Goal: Task Accomplishment & Management: Use online tool/utility

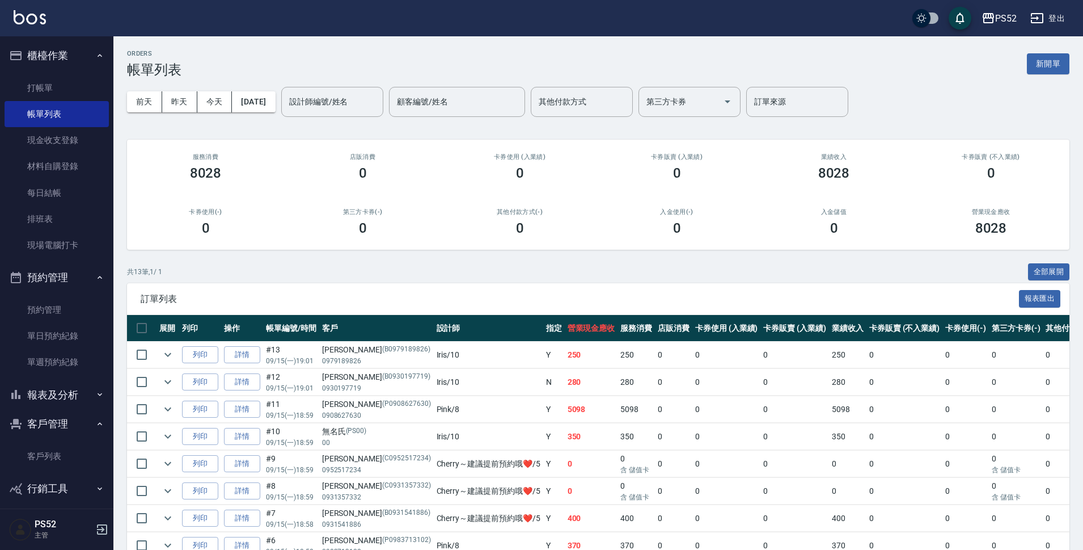
scroll to position [200, 0]
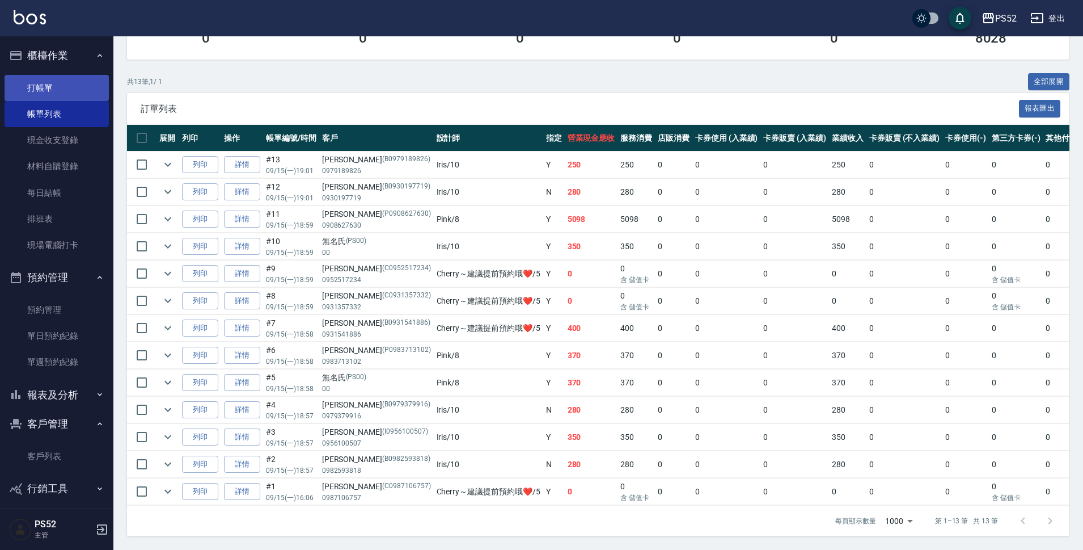
click at [52, 80] on link "打帳單" at bounding box center [57, 88] width 104 height 26
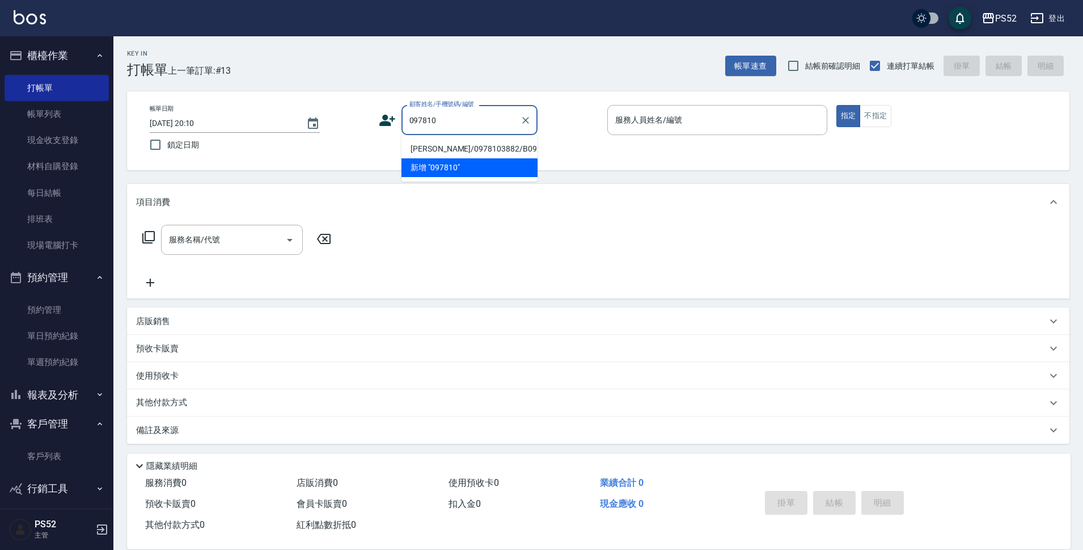
click at [499, 158] on li "[PERSON_NAME]/0978103882/B0978103882" at bounding box center [470, 149] width 136 height 19
type input "[PERSON_NAME]/0978103882/B0978103882"
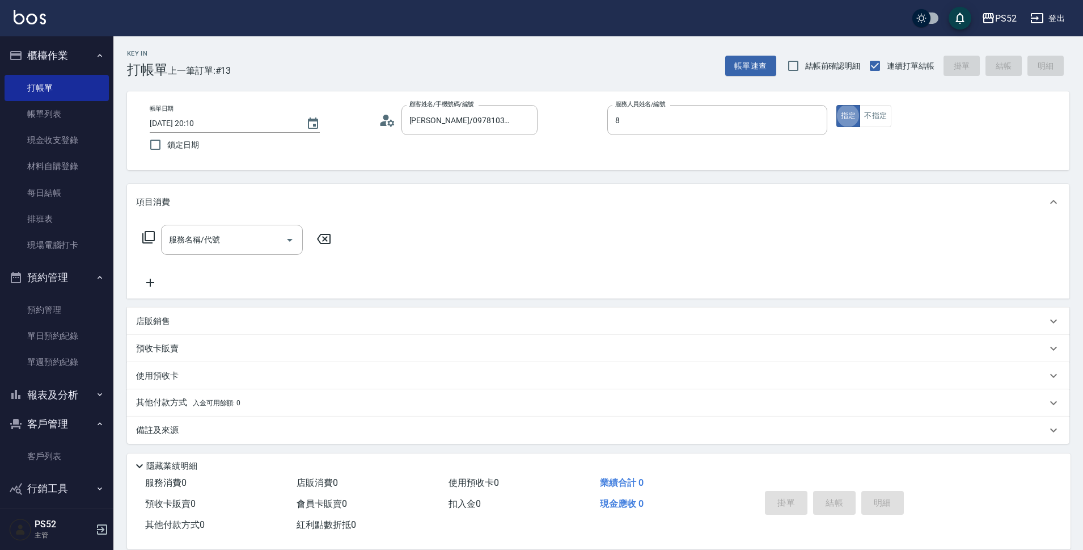
type input "Pink-8"
type button "true"
click at [234, 236] on input "服務名稱/代號" at bounding box center [223, 240] width 115 height 20
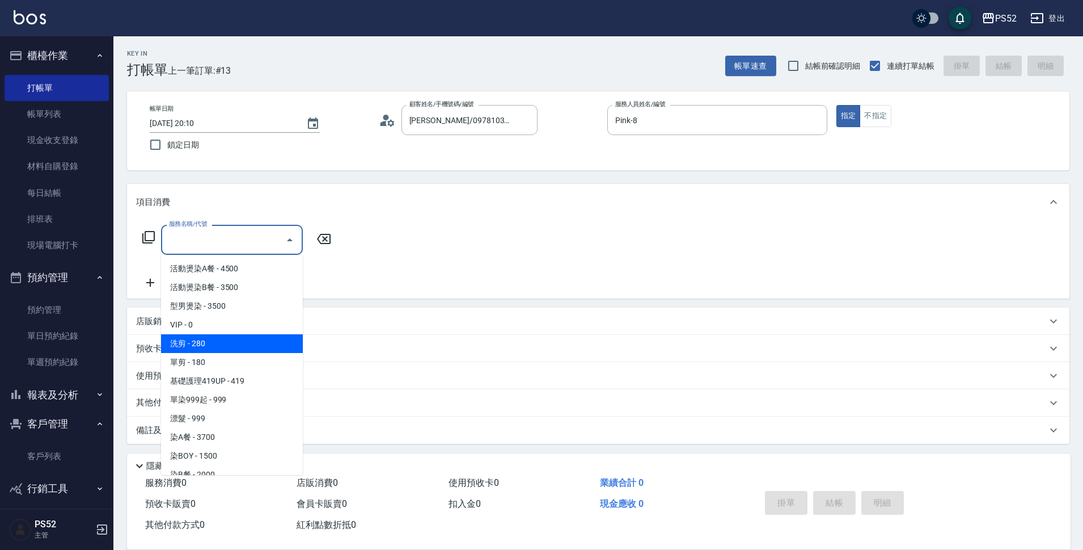
click at [257, 338] on span "洗剪 - 280" at bounding box center [232, 343] width 142 height 19
type input "洗剪(C1)"
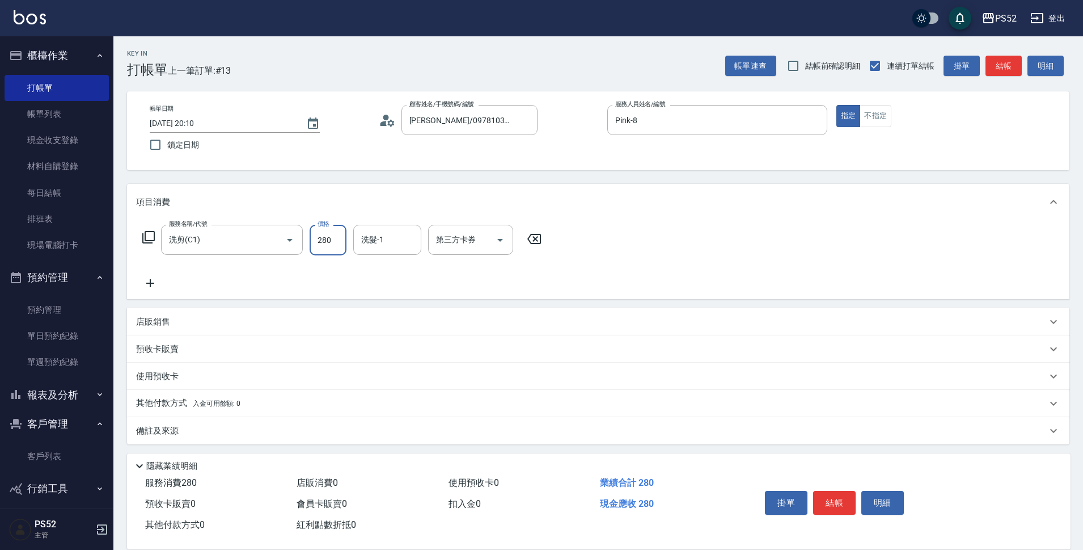
click at [331, 237] on input "280" at bounding box center [328, 240] width 37 height 31
type input "370"
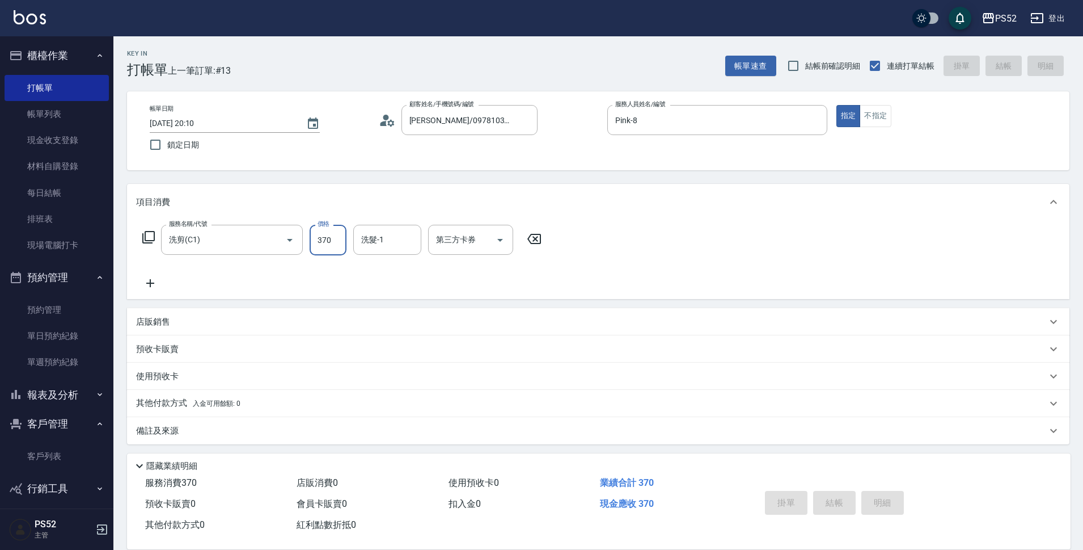
type input "2025/09/15 20:11"
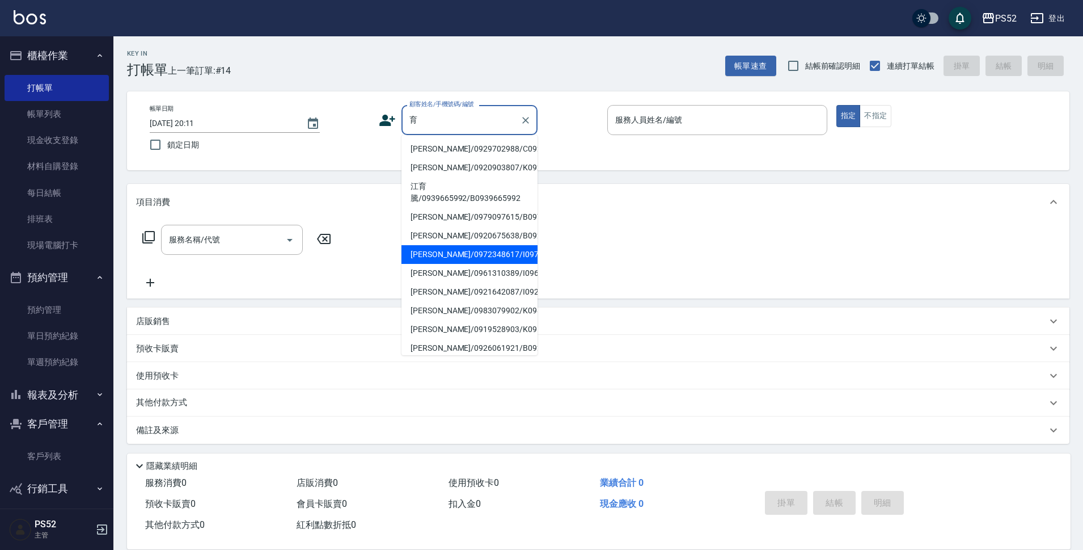
click at [491, 264] on li "楊育誠/0972348617/I0972348617" at bounding box center [470, 254] width 136 height 19
type input "楊育誠/0972348617/I0972348617"
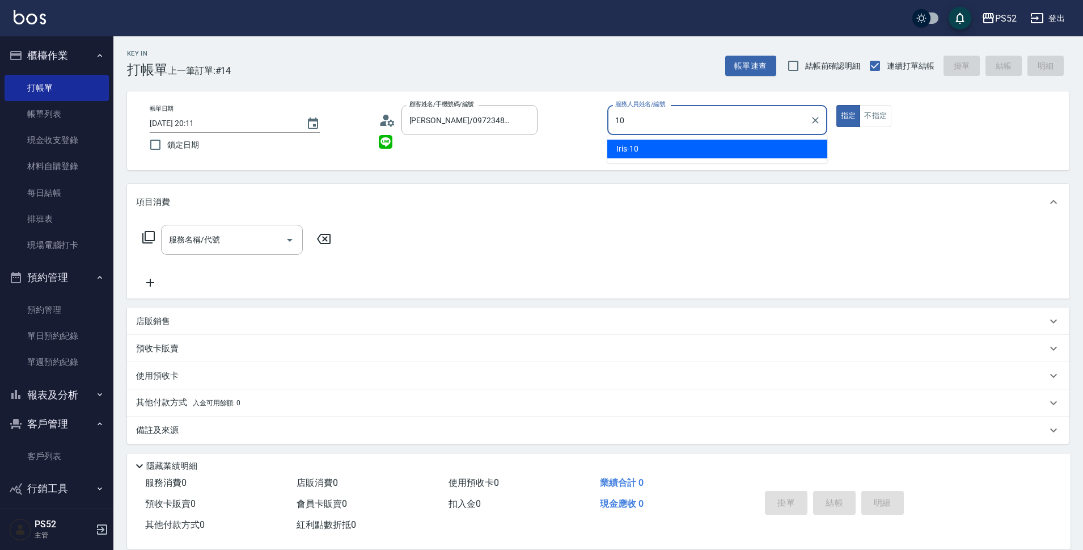
type input "Iris-10"
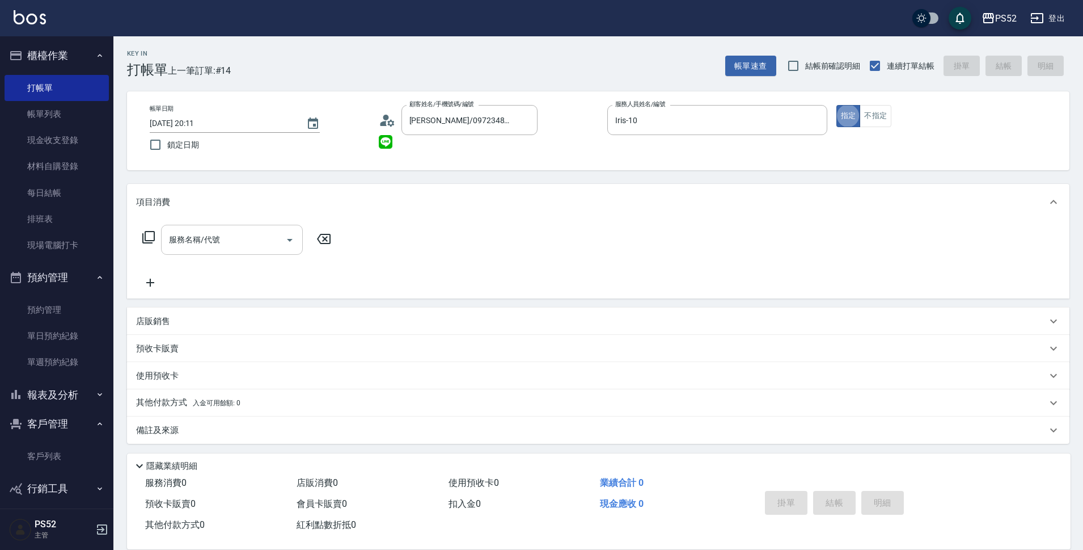
click at [225, 227] on div "服務名稱/代號" at bounding box center [232, 240] width 142 height 30
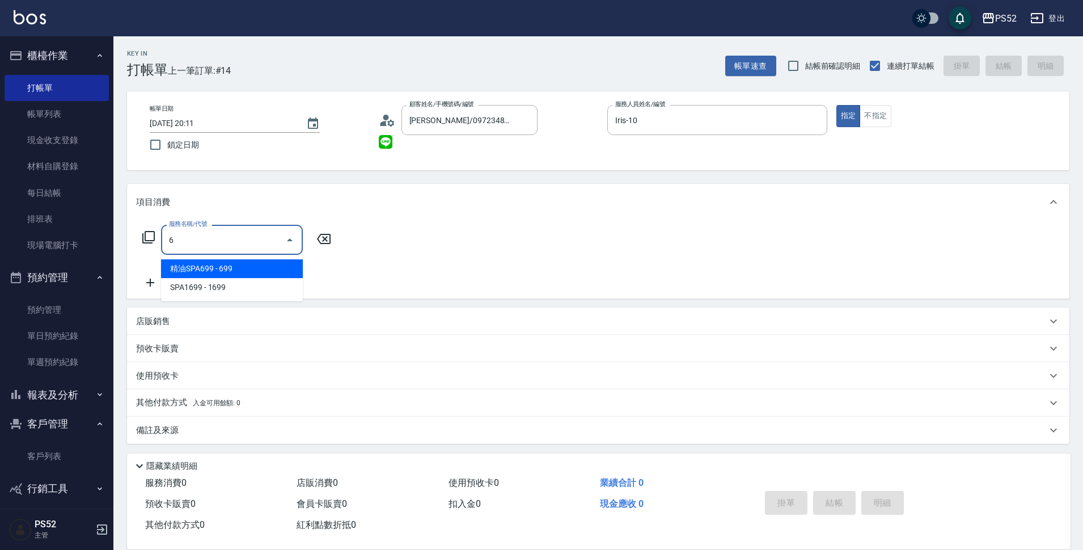
click at [288, 268] on span "精油SPA699 - 699" at bounding box center [232, 268] width 142 height 19
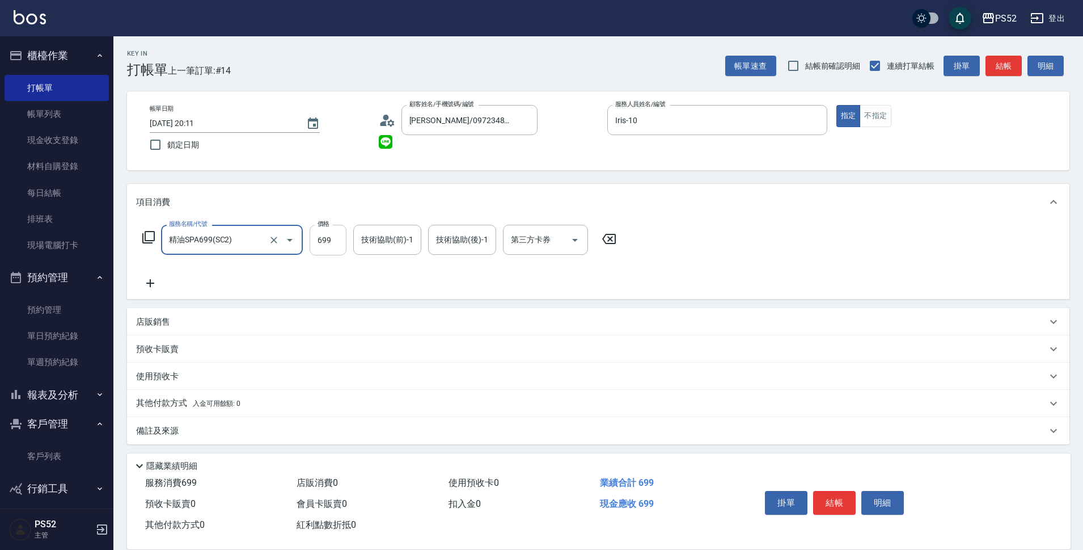
type input "精油SPA699(SC2)"
click at [332, 252] on input "699" at bounding box center [328, 240] width 37 height 31
click at [578, 236] on icon "Open" at bounding box center [575, 240] width 14 height 14
type input "560"
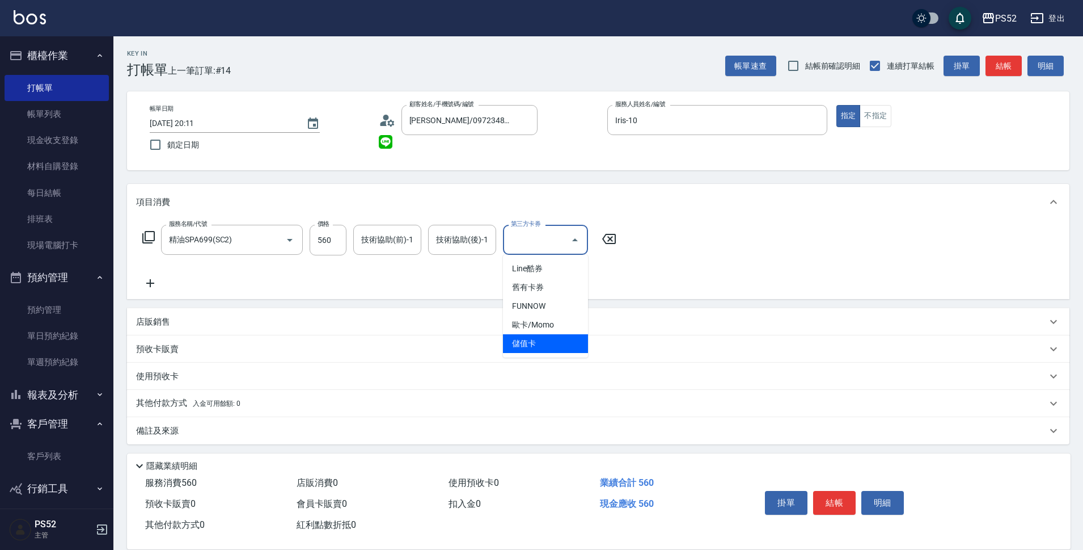
click at [534, 349] on span "儲值卡" at bounding box center [545, 343] width 85 height 19
type input "儲值卡"
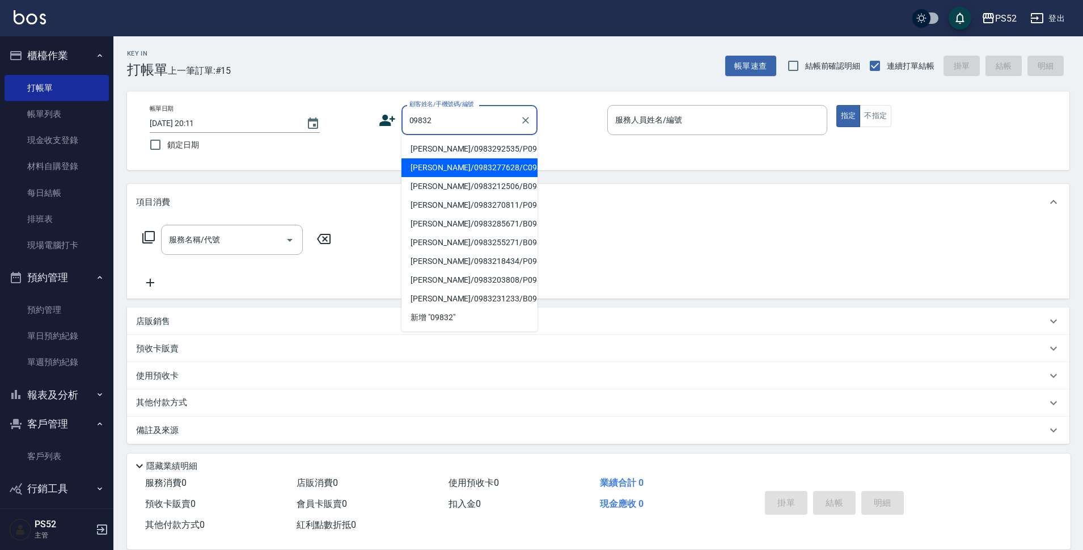
click at [492, 177] on li "李永元/0983277628/C0983277628" at bounding box center [470, 167] width 136 height 19
type input "李永元/0983277628/C0983277628"
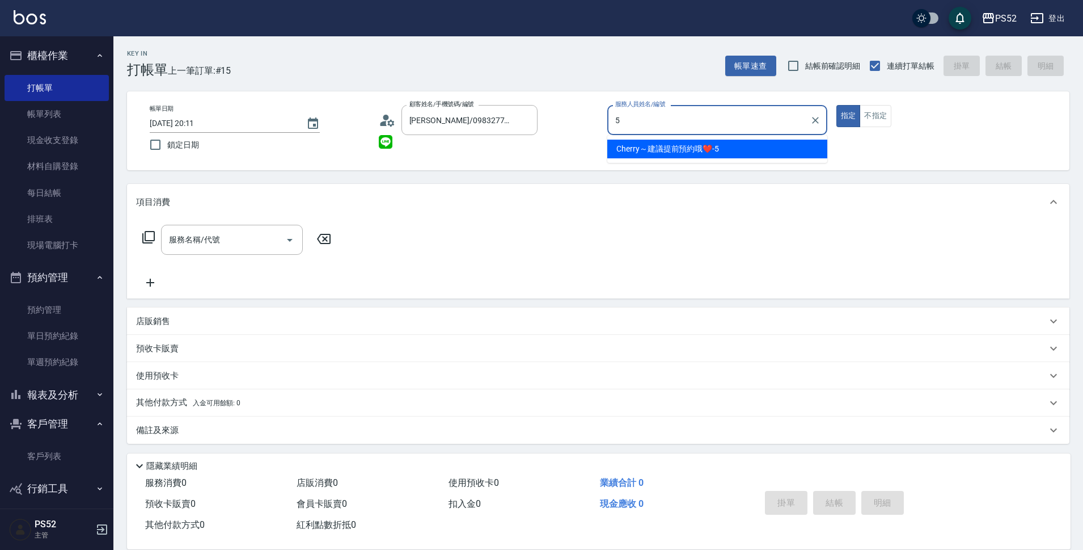
type input "Cherry～建議提前預約哦❤️-5"
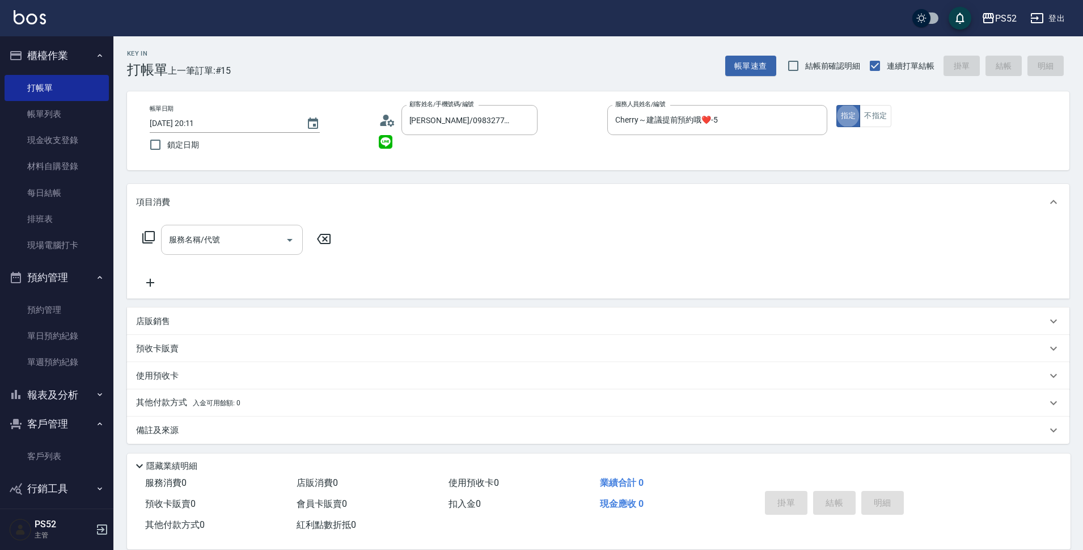
click at [215, 237] on div "服務名稱/代號 服務名稱/代號" at bounding box center [232, 240] width 142 height 30
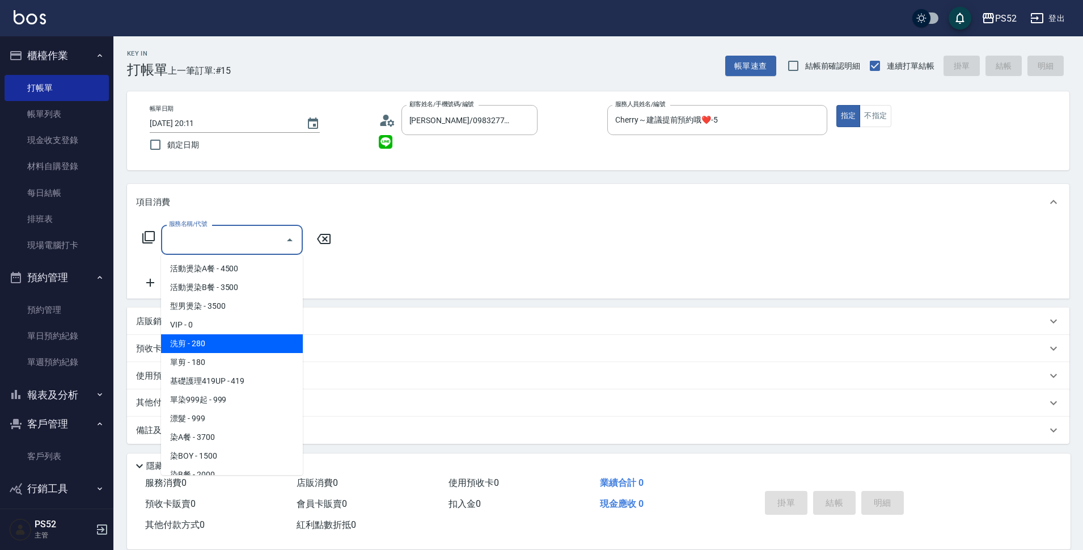
click at [250, 341] on span "洗剪 - 280" at bounding box center [232, 343] width 142 height 19
type input "洗剪(C1)"
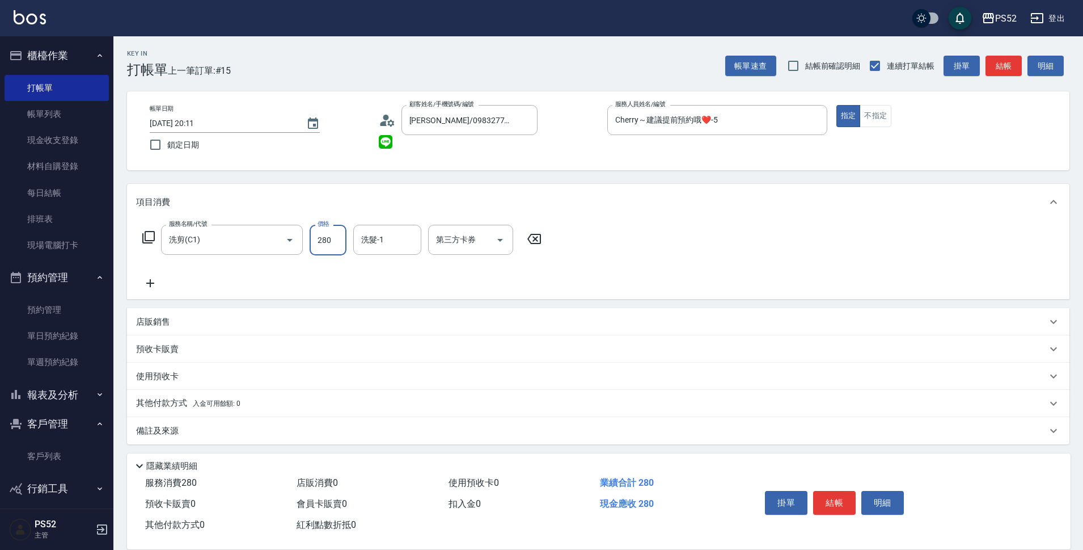
click at [326, 239] on input "280" at bounding box center [328, 240] width 37 height 31
type input "370"
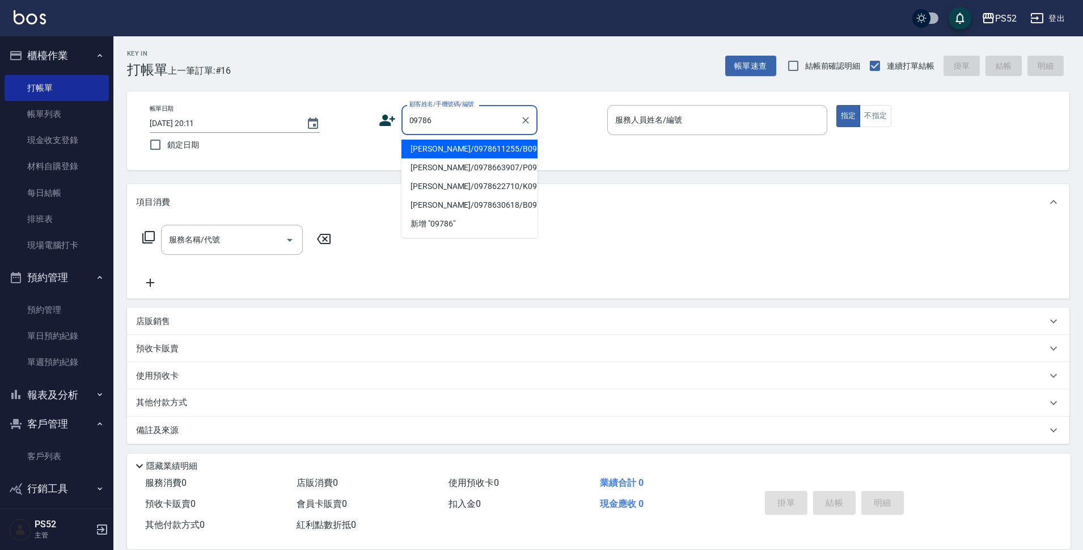
click at [500, 153] on li "邱俊諺/0978611255/B0978611255" at bounding box center [470, 149] width 136 height 19
type input "邱俊諺/0978611255/B0978611255"
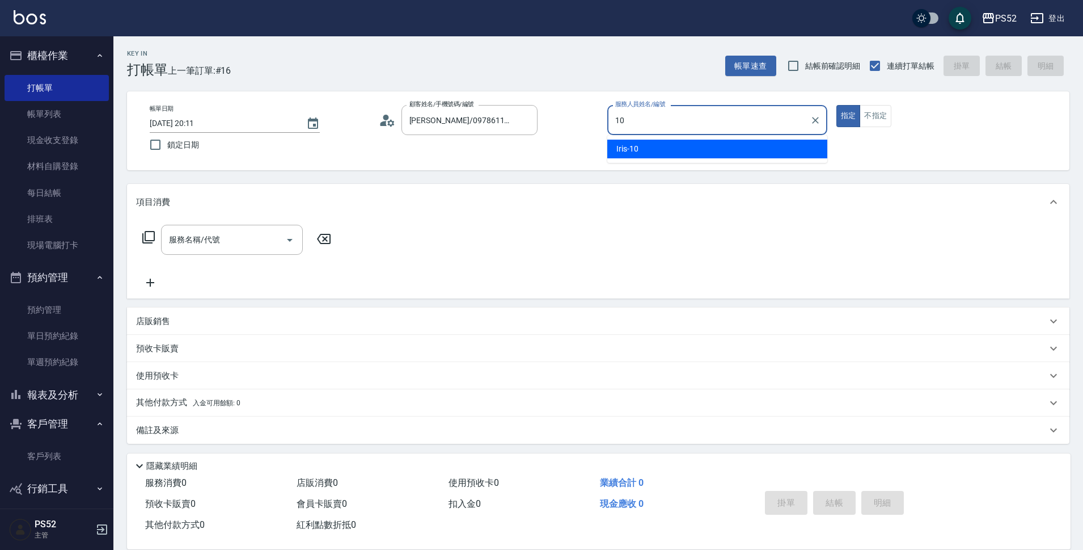
type input "Iris-10"
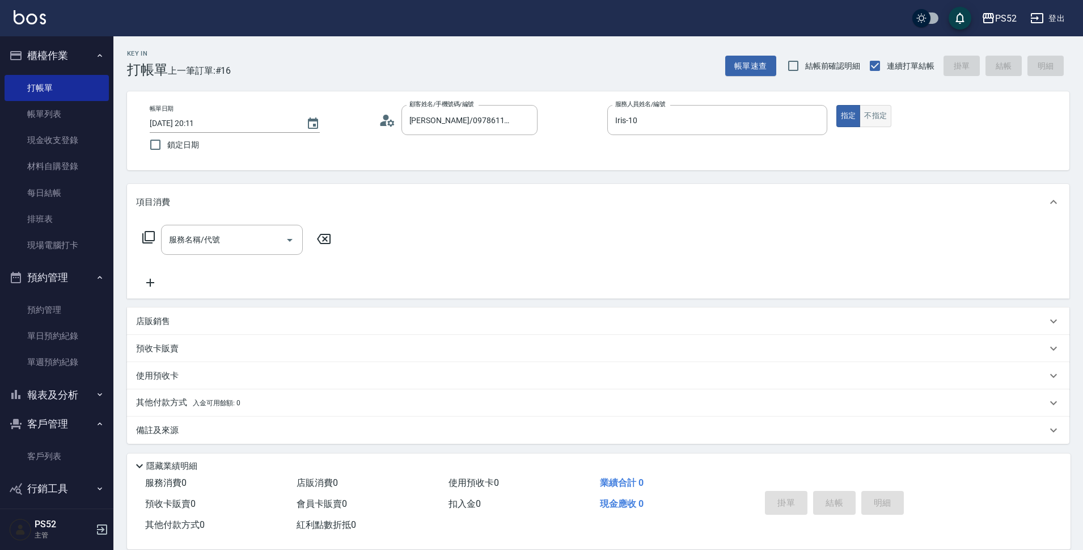
click at [889, 115] on button "不指定" at bounding box center [876, 116] width 32 height 22
click at [384, 122] on icon at bounding box center [383, 123] width 7 height 5
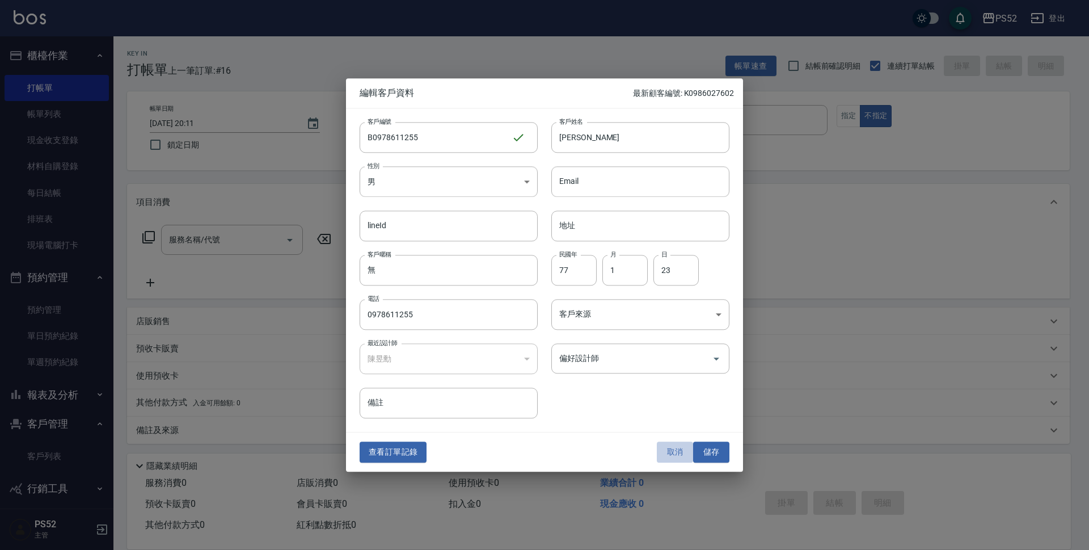
click at [674, 455] on button "取消" at bounding box center [675, 452] width 36 height 21
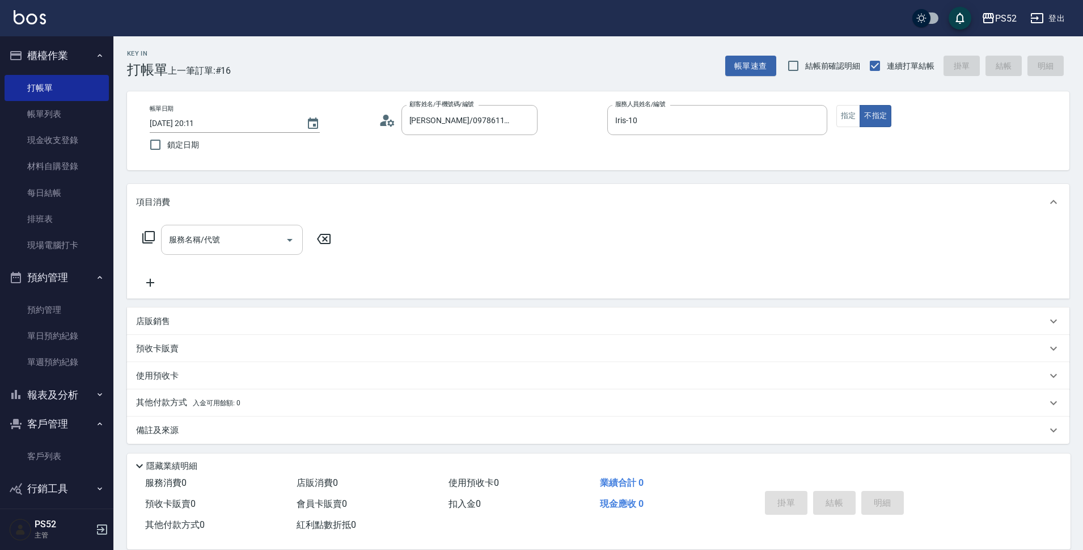
click at [206, 231] on div "服務名稱/代號 服務名稱/代號" at bounding box center [232, 240] width 142 height 30
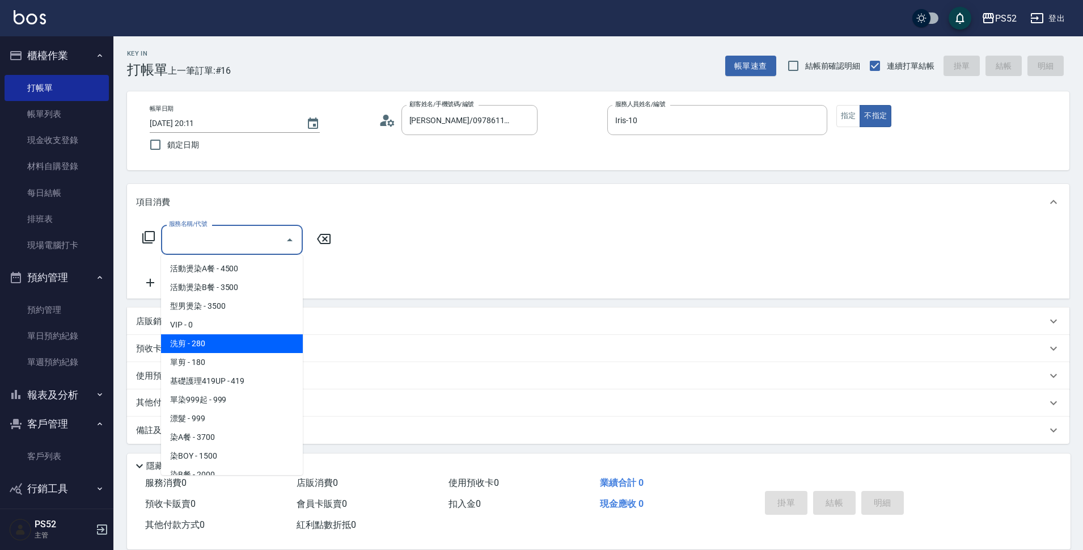
click at [225, 340] on span "洗剪 - 280" at bounding box center [232, 343] width 142 height 19
type input "洗剪(C1)"
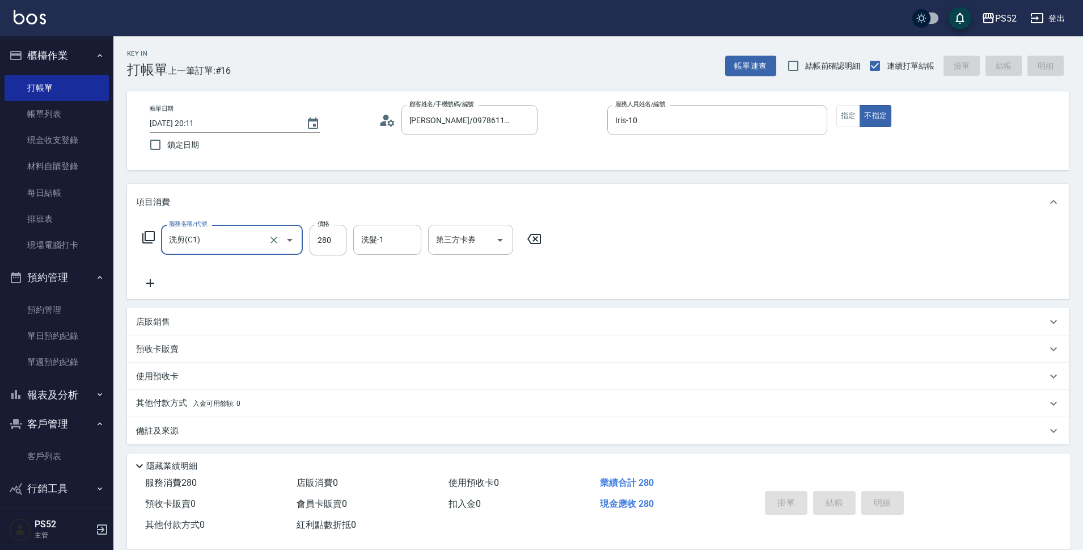
type input "2025/09/15 20:23"
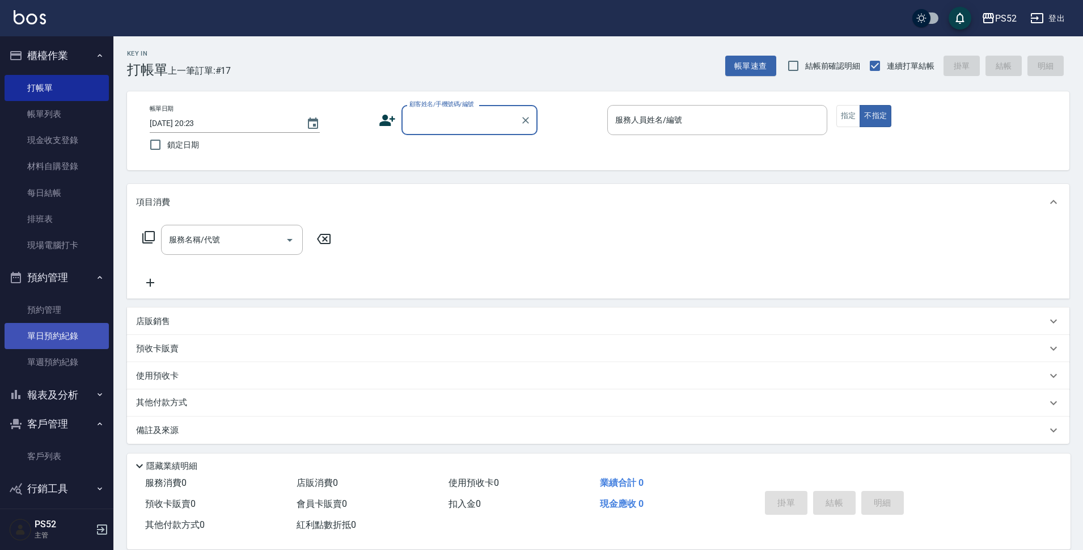
click at [83, 326] on link "單日預約紀錄" at bounding box center [57, 336] width 104 height 26
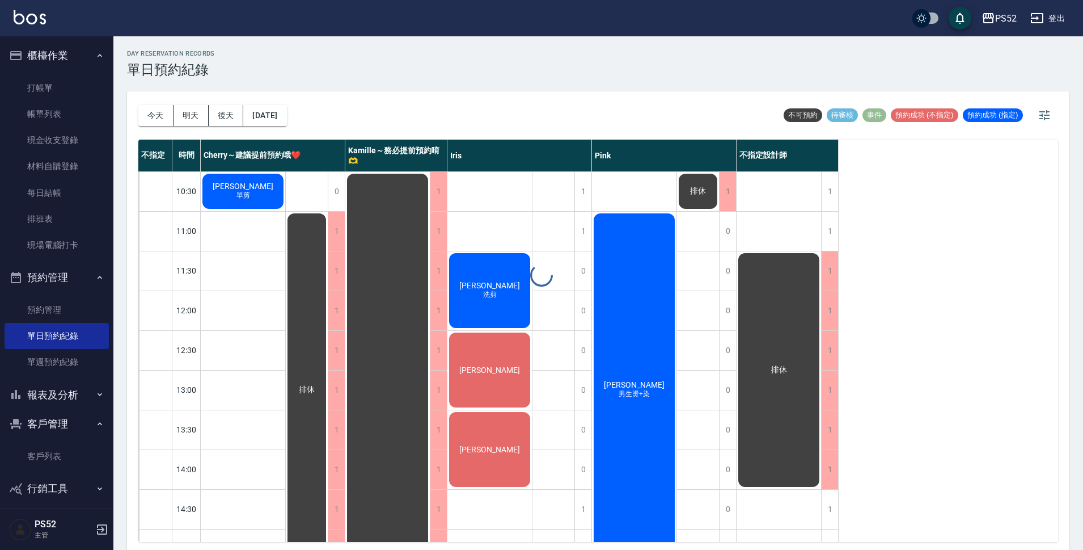
click at [187, 115] on button "明天" at bounding box center [191, 115] width 35 height 21
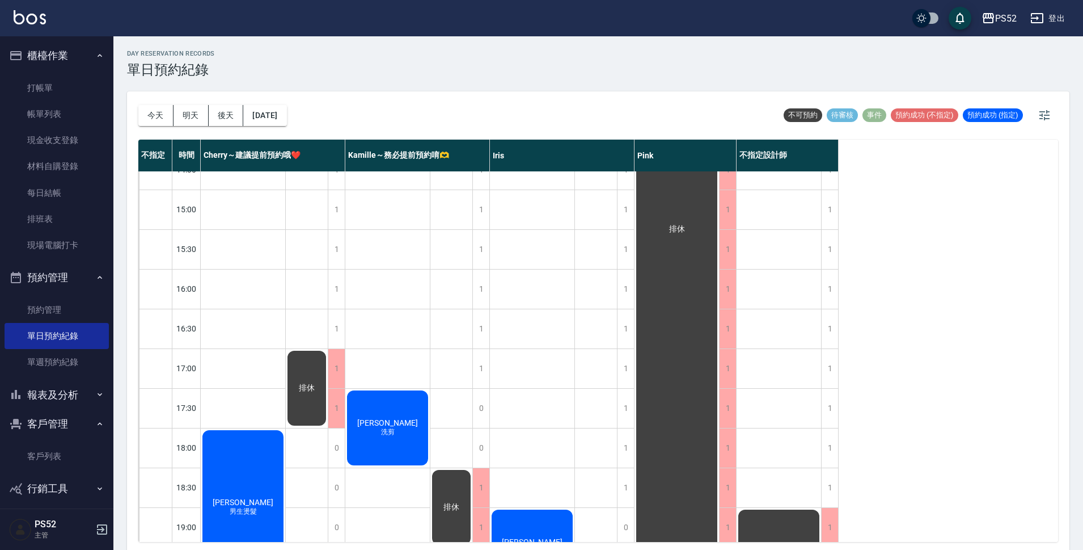
scroll to position [340, 0]
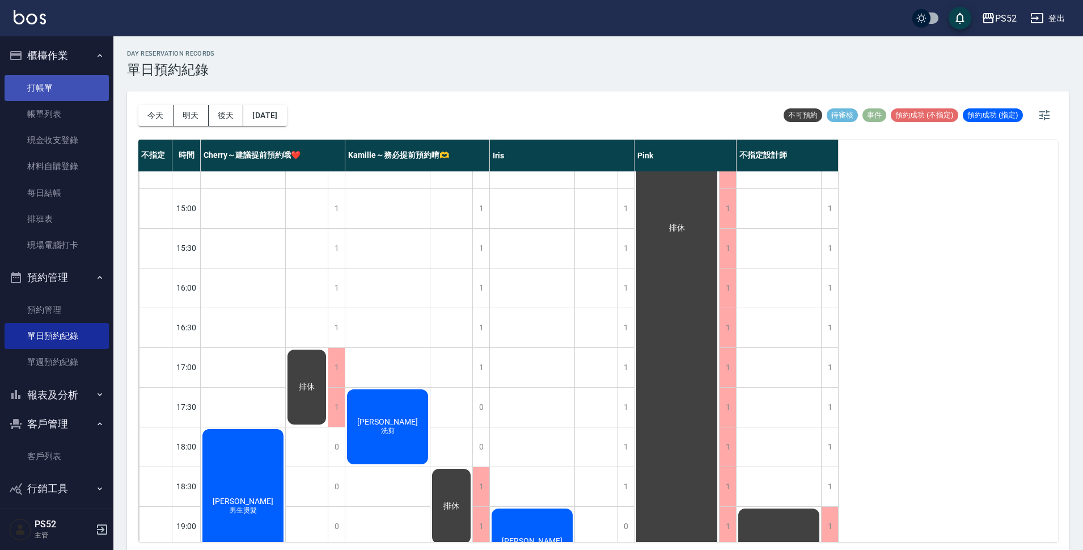
click at [49, 91] on link "打帳單" at bounding box center [57, 88] width 104 height 26
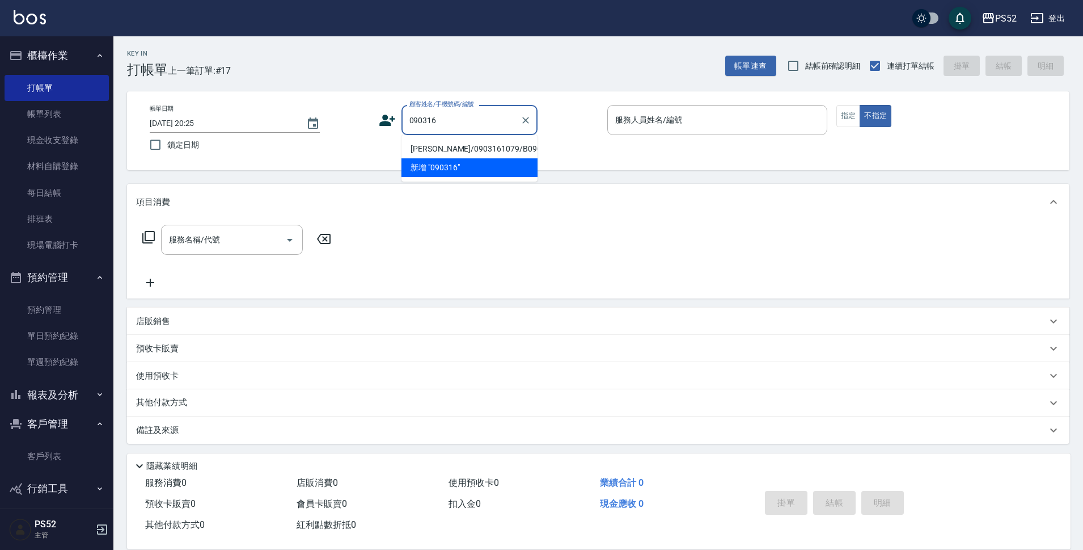
click at [471, 150] on li "何益福/0903161079/B0903161079" at bounding box center [470, 149] width 136 height 19
type input "何益福/0903161079/B0903161079"
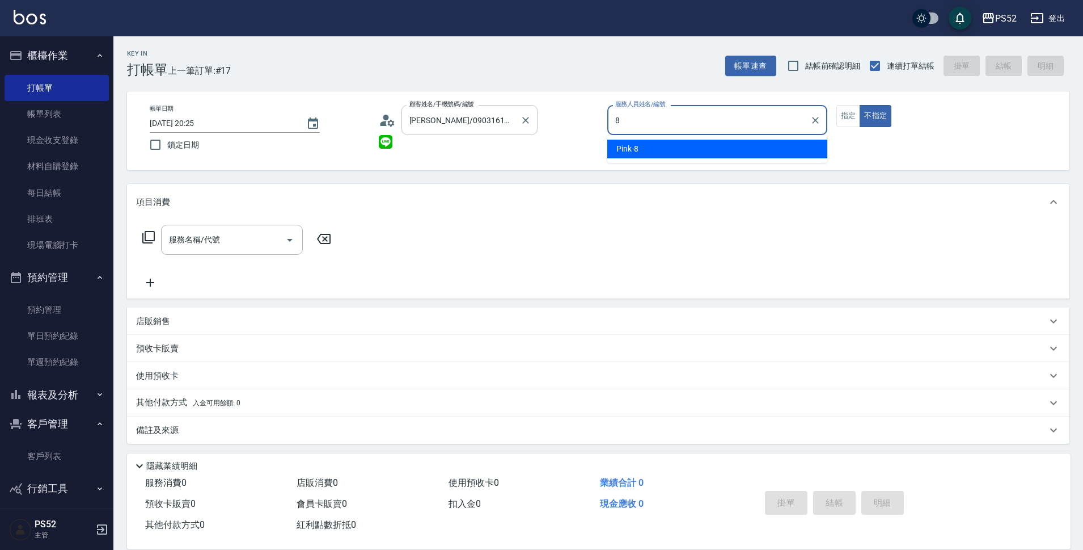
type input "Pink-8"
type button "false"
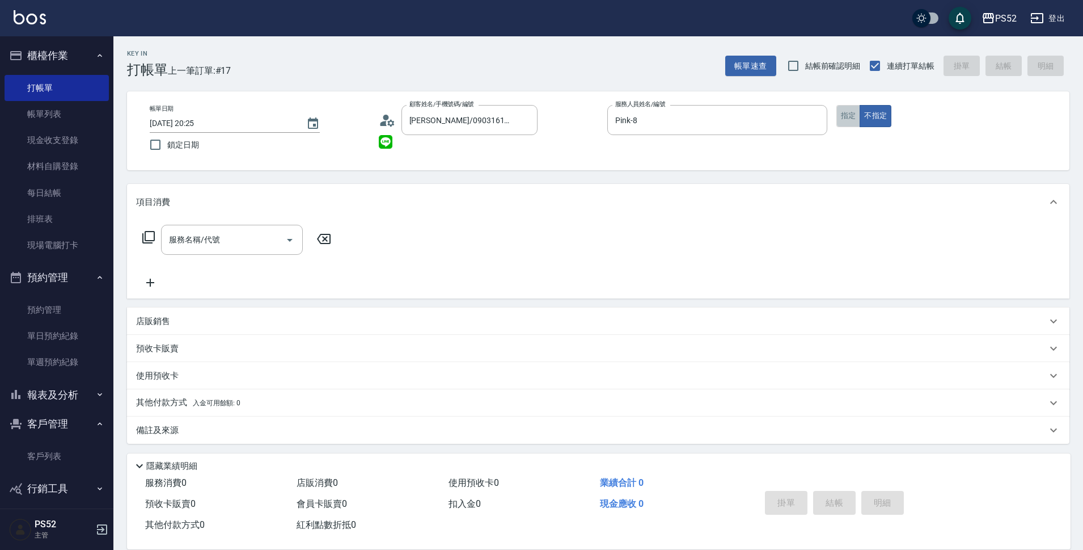
click at [854, 111] on button "指定" at bounding box center [849, 116] width 24 height 22
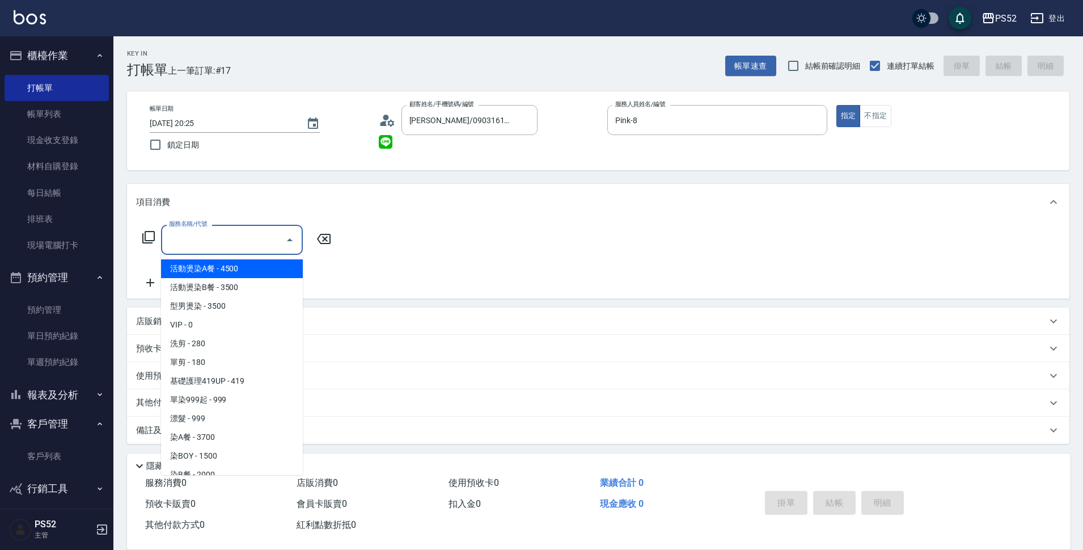
click at [234, 242] on input "服務名稱/代號" at bounding box center [223, 240] width 115 height 20
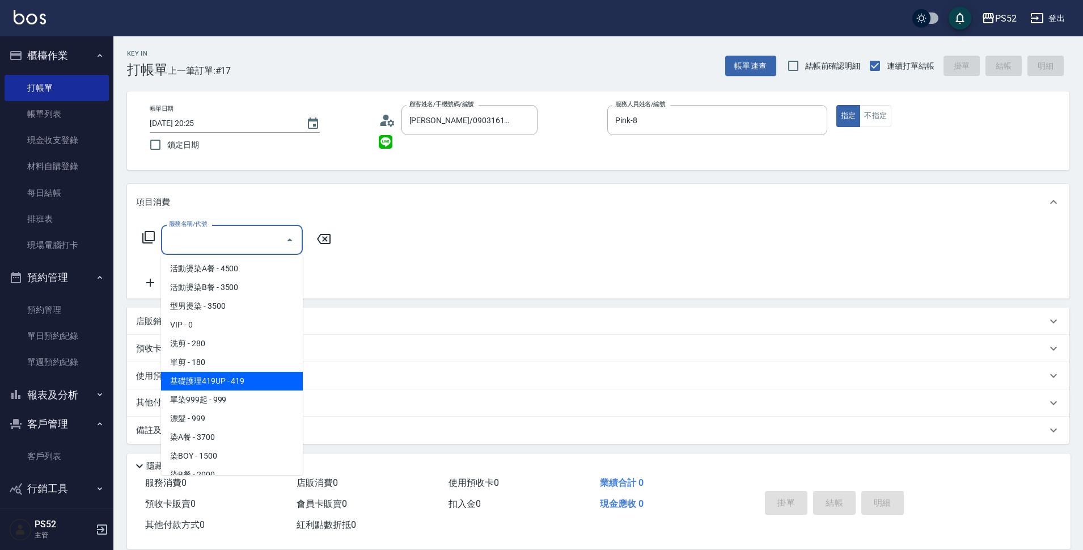
click at [190, 378] on span "基礎護理419UP - 419" at bounding box center [232, 381] width 142 height 19
type input "基礎護理419UP(C3)"
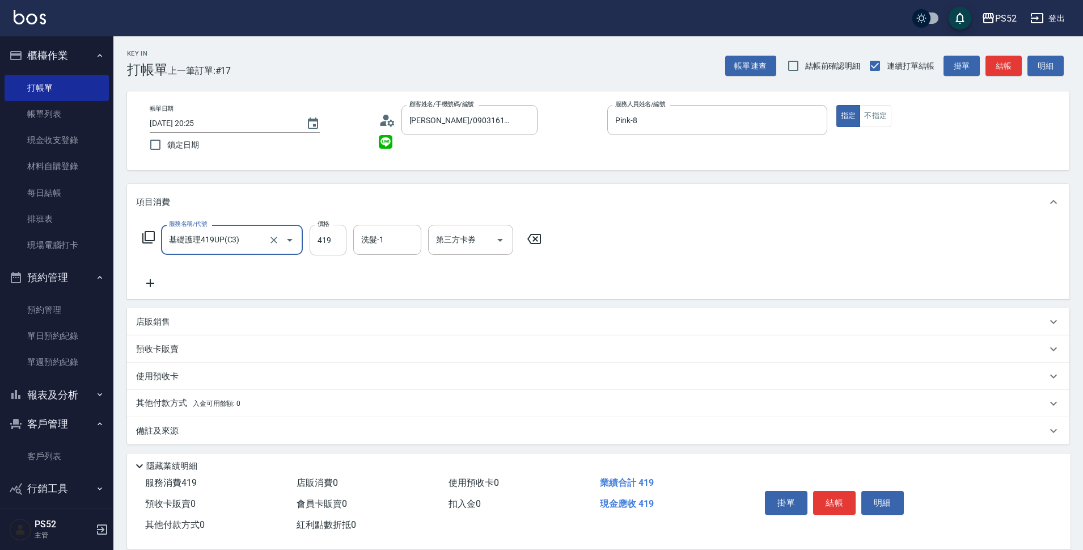
click at [337, 238] on input "419" at bounding box center [328, 240] width 37 height 31
type input "550"
click at [845, 499] on button "結帳" at bounding box center [834, 503] width 43 height 24
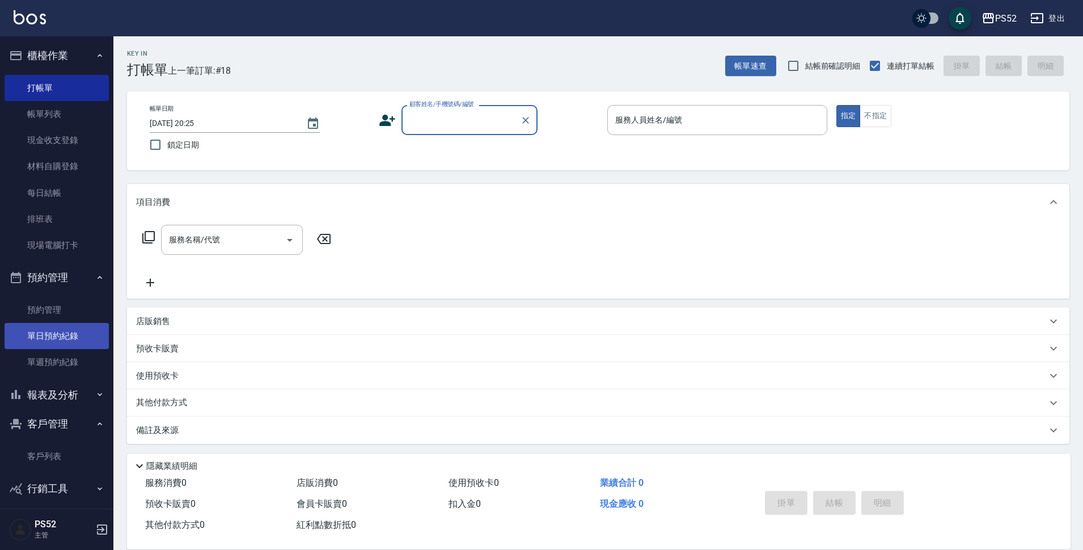
click at [90, 333] on link "單日預約紀錄" at bounding box center [57, 336] width 104 height 26
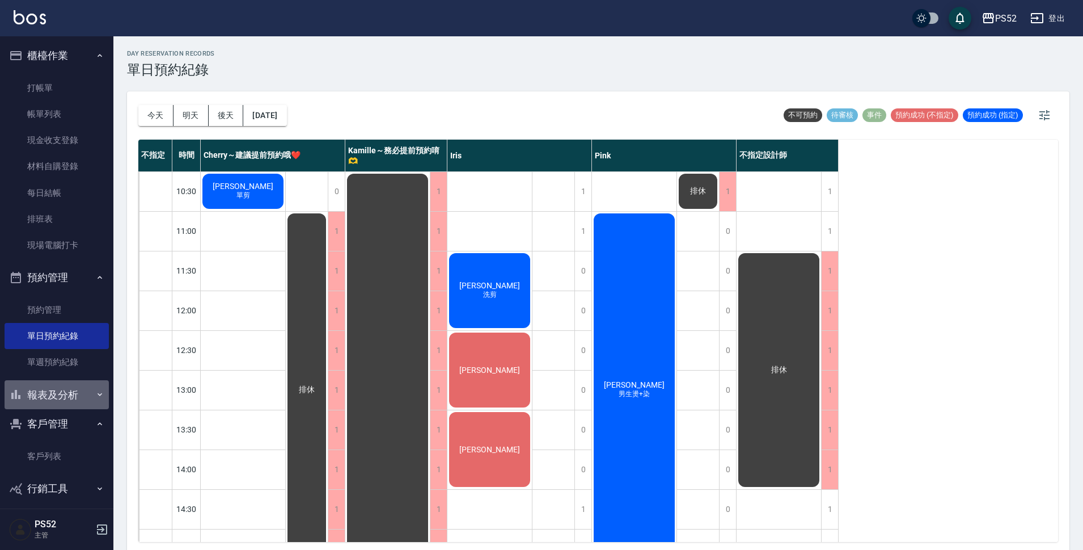
click at [67, 395] on button "報表及分析" at bounding box center [57, 394] width 104 height 29
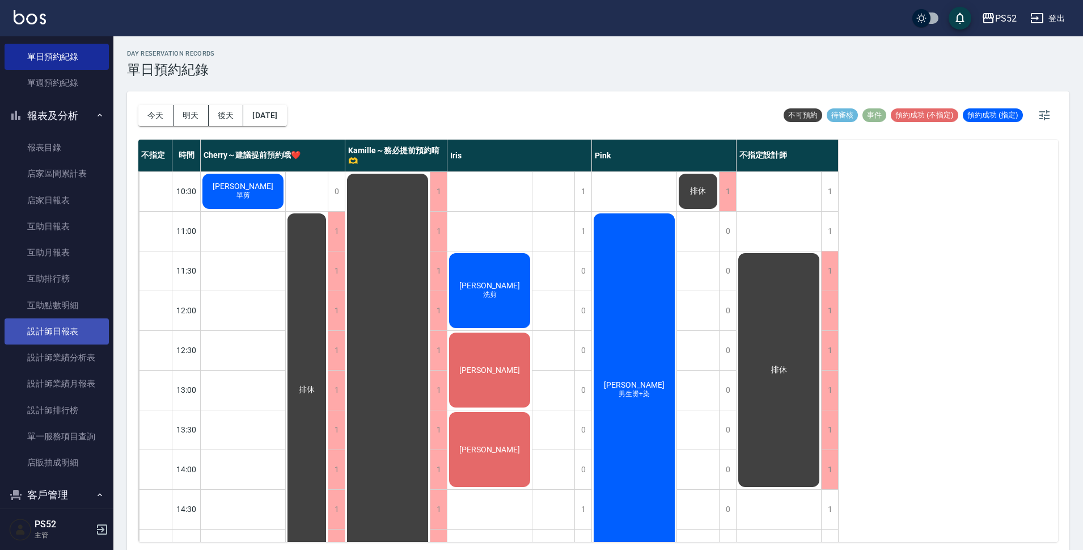
scroll to position [284, 0]
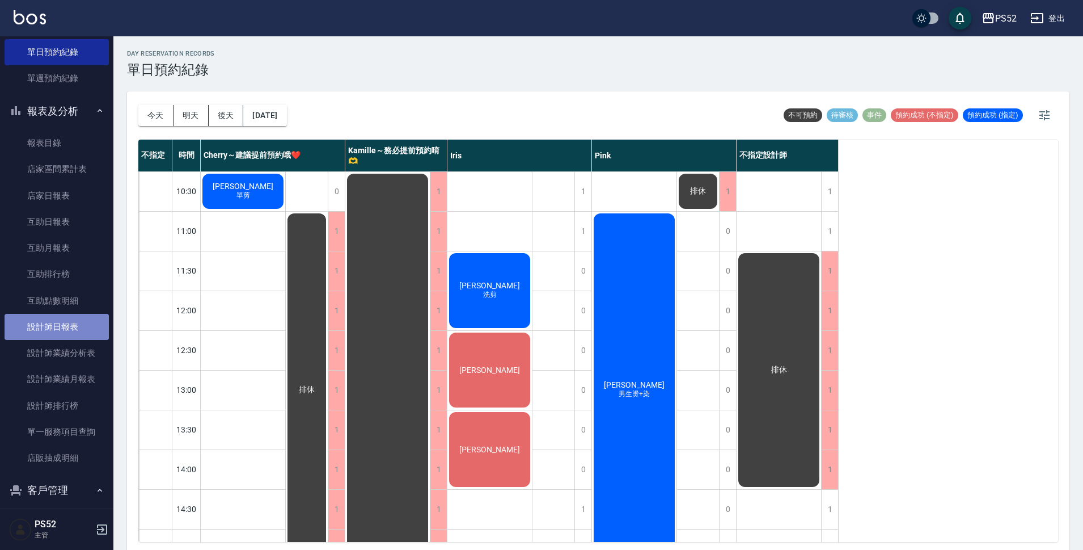
click at [69, 323] on link "設計師日報表" at bounding box center [57, 327] width 104 height 26
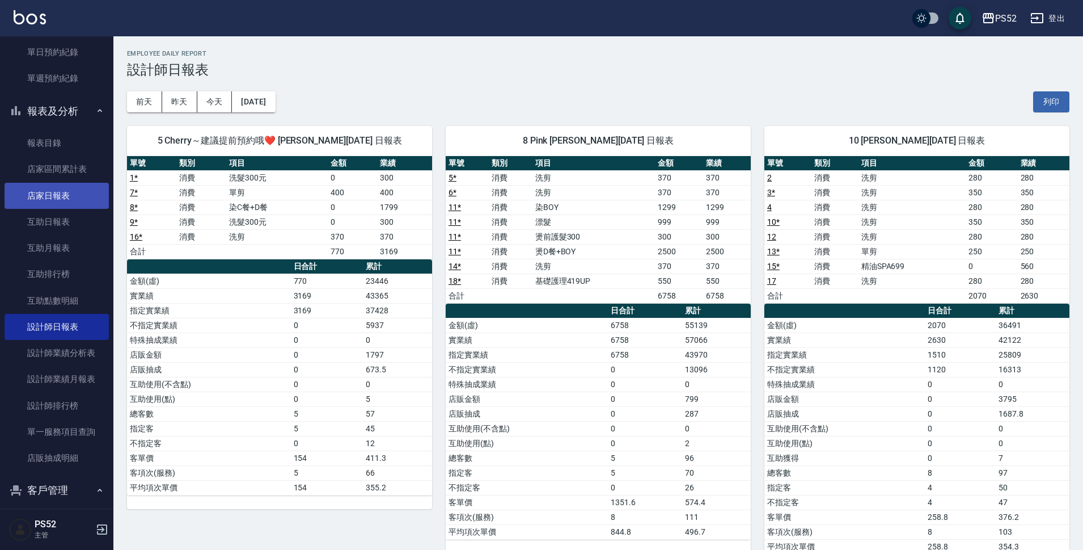
click at [23, 206] on link "店家日報表" at bounding box center [57, 196] width 104 height 26
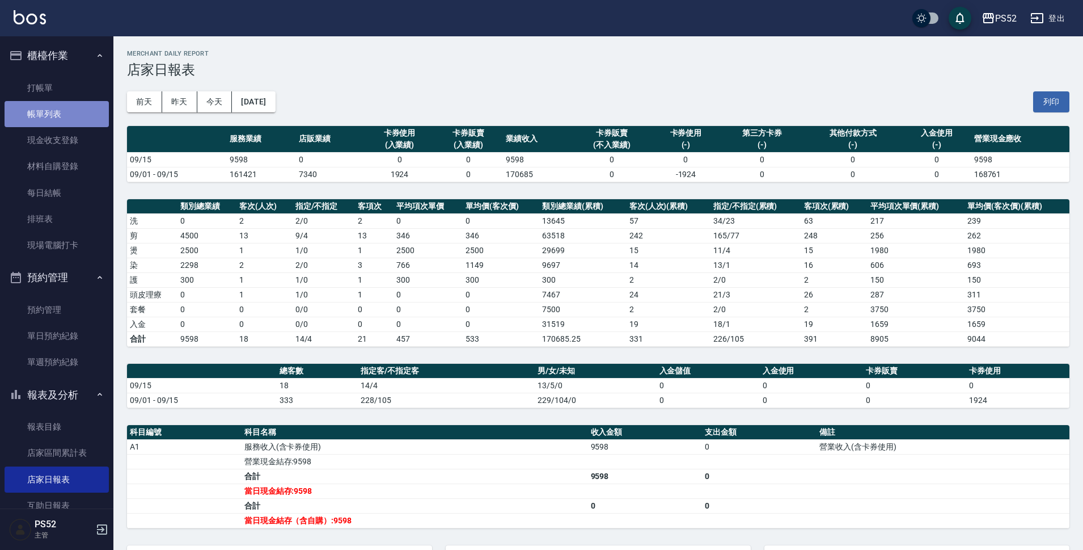
click at [59, 109] on link "帳單列表" at bounding box center [57, 114] width 104 height 26
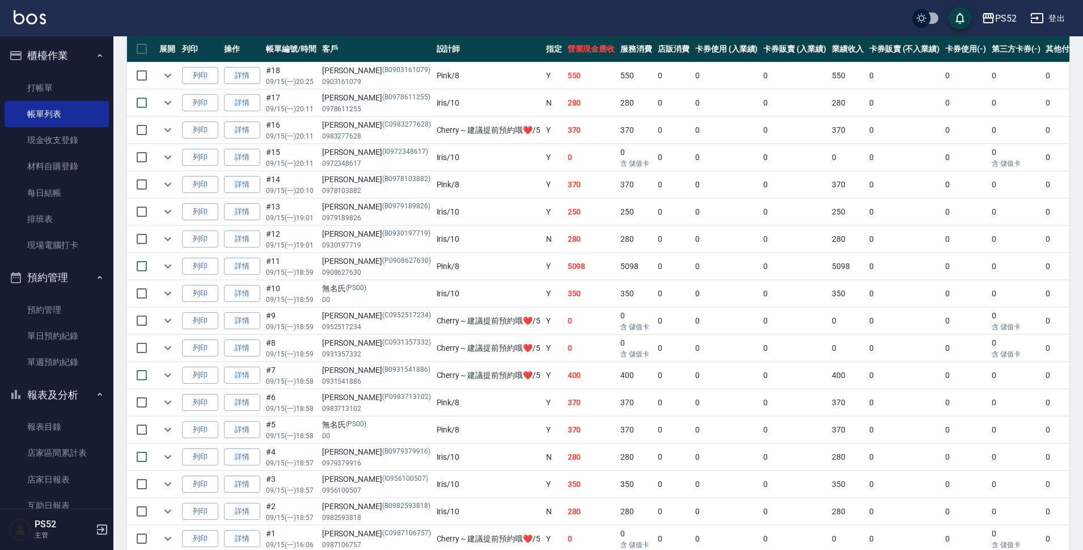
scroll to position [241, 0]
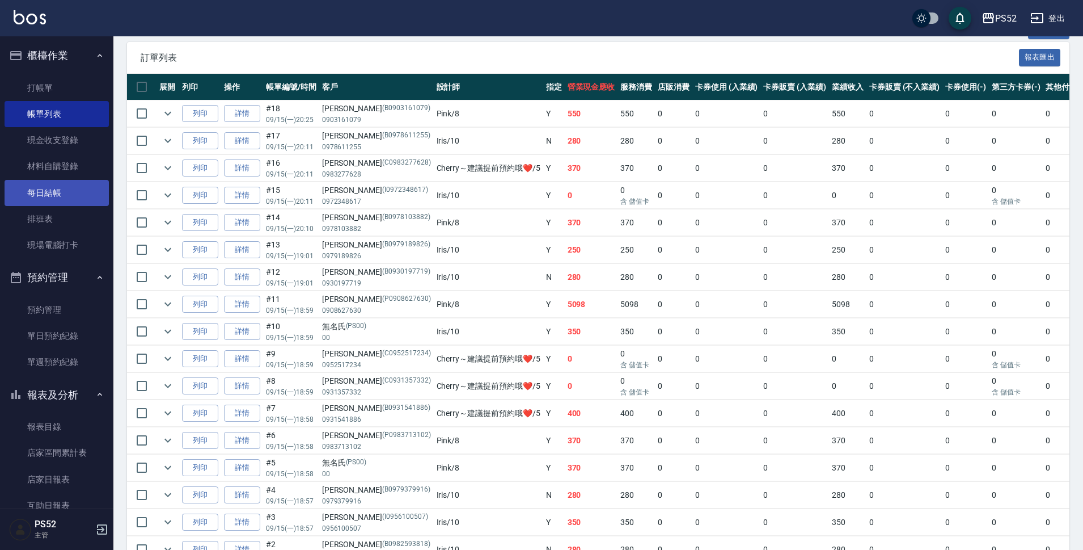
click at [60, 192] on link "每日結帳" at bounding box center [57, 193] width 104 height 26
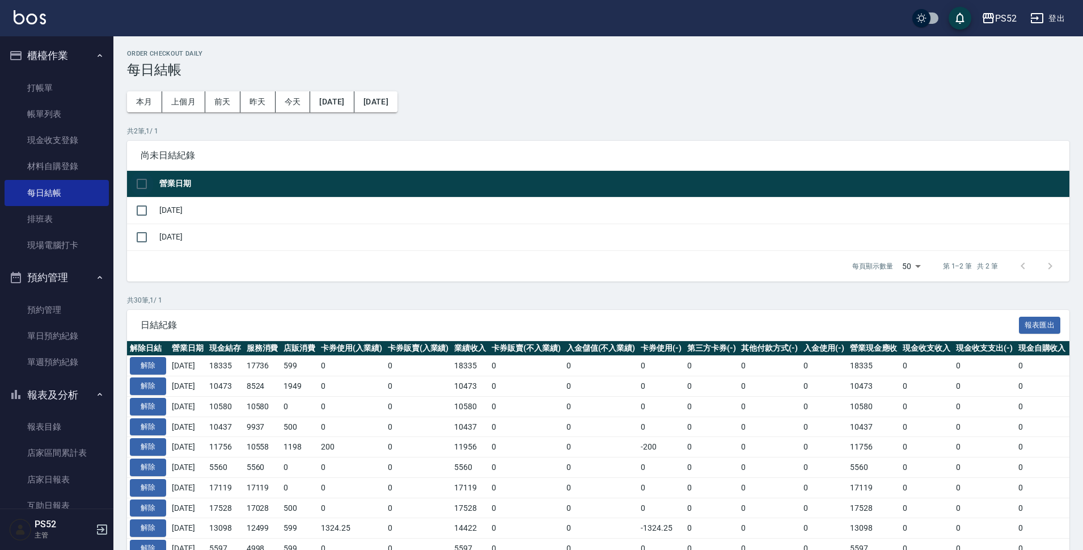
click at [145, 187] on input "checkbox" at bounding box center [142, 184] width 24 height 24
checkbox input "true"
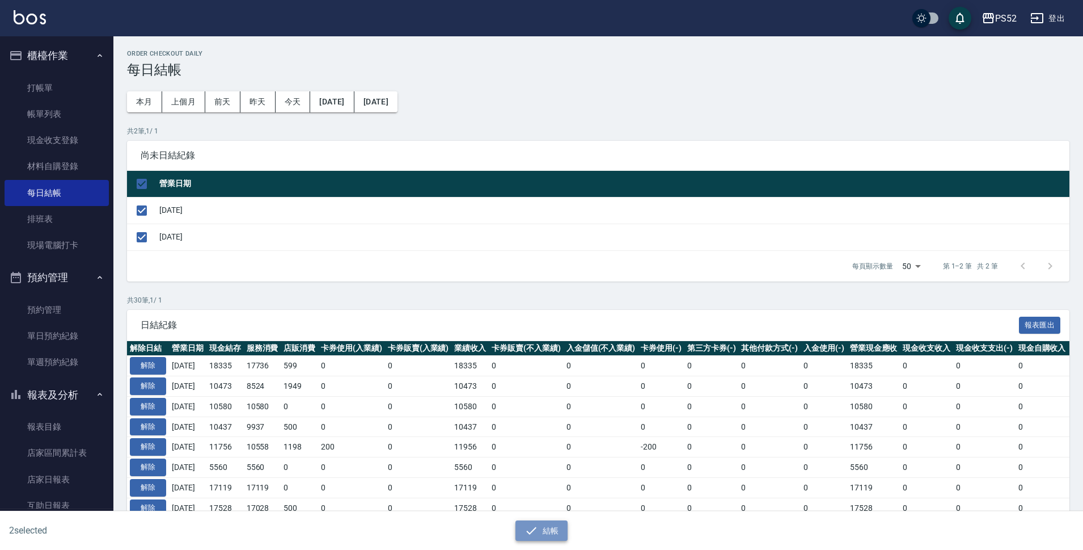
click at [549, 528] on button "結帳" at bounding box center [542, 530] width 53 height 21
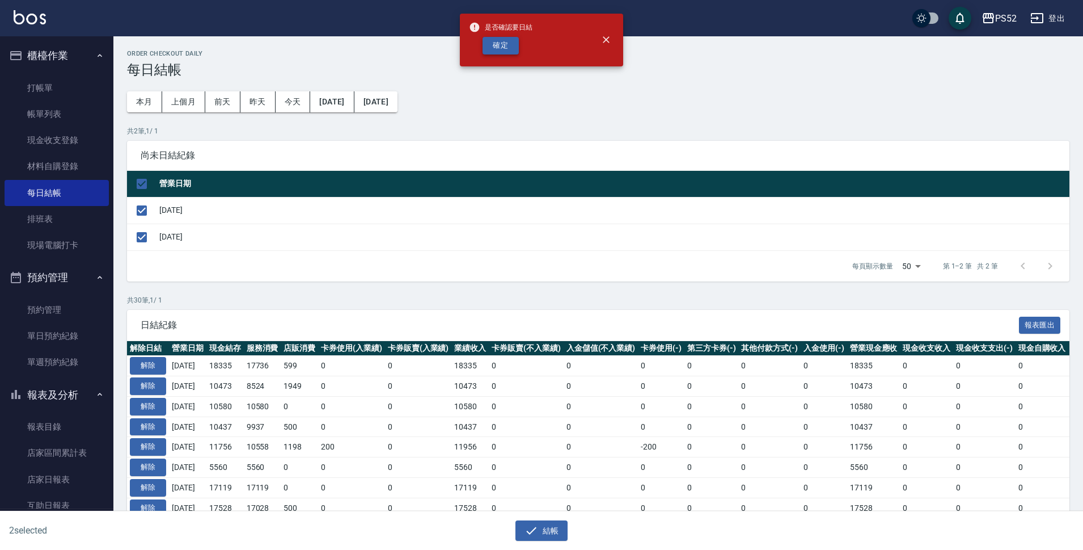
click at [496, 49] on button "確定" at bounding box center [501, 46] width 36 height 18
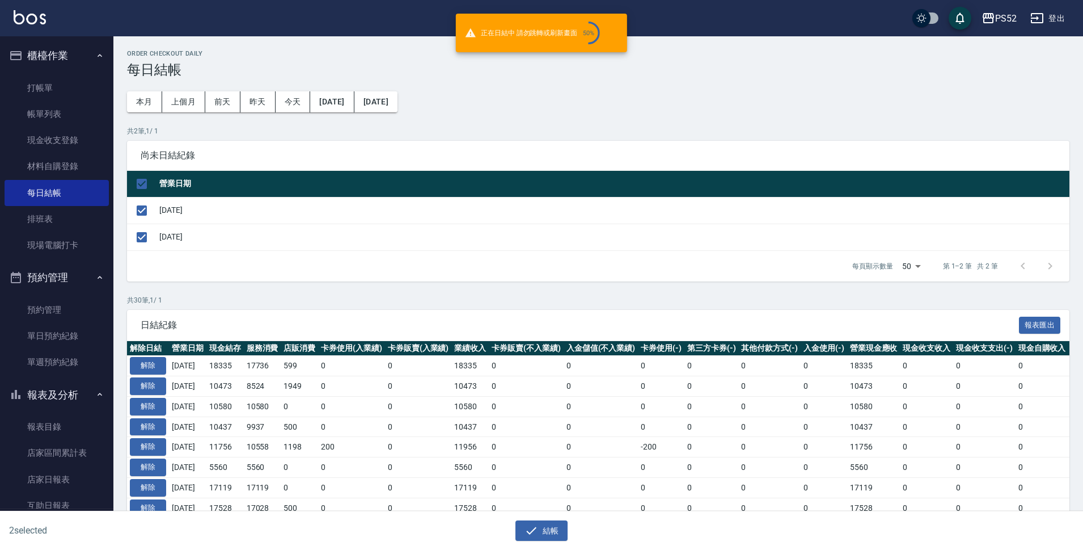
checkbox input "false"
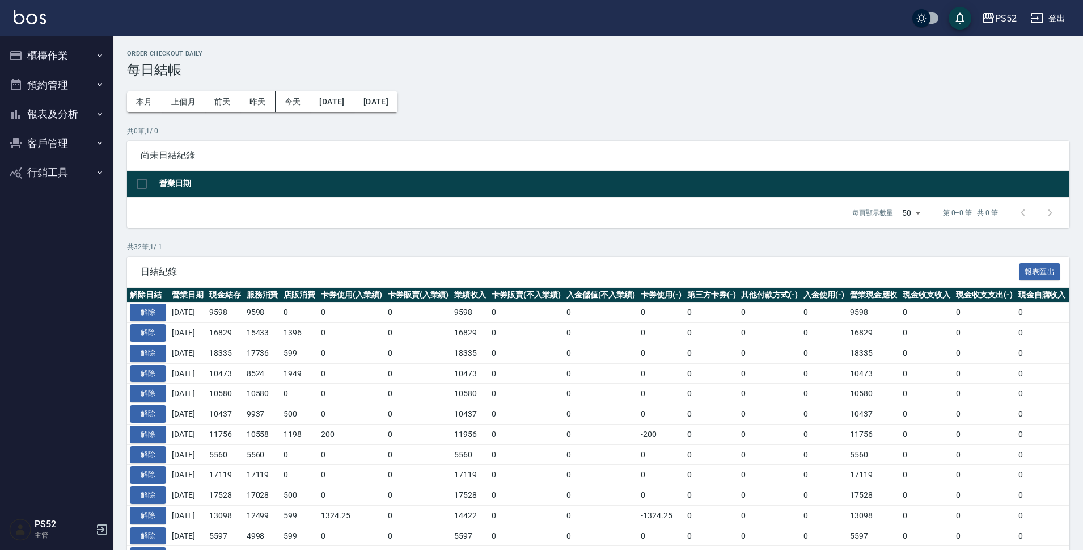
click at [58, 113] on button "報表及分析" at bounding box center [57, 113] width 104 height 29
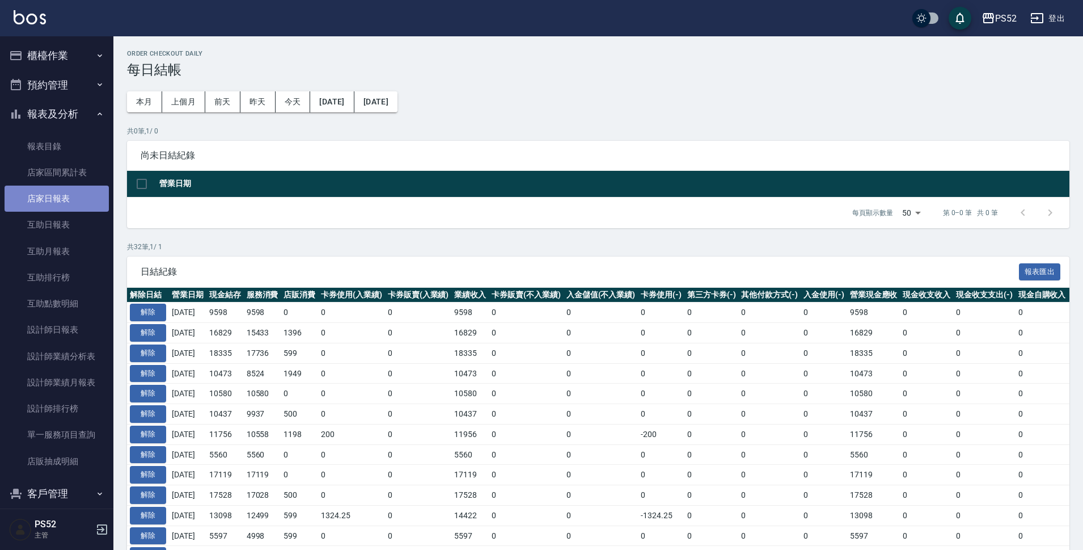
click at [77, 195] on link "店家日報表" at bounding box center [57, 198] width 104 height 26
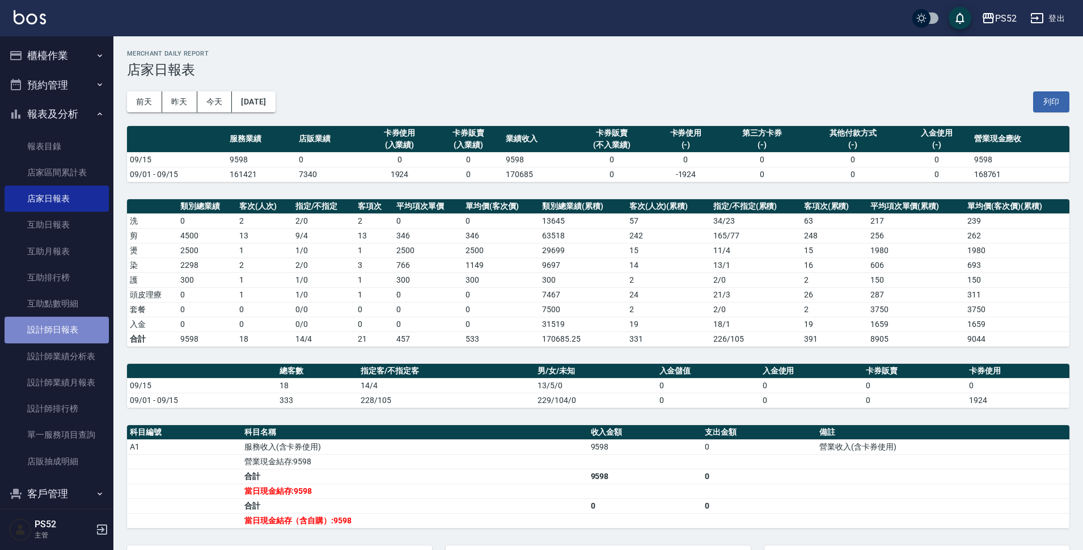
click at [82, 323] on link "設計師日報表" at bounding box center [57, 330] width 104 height 26
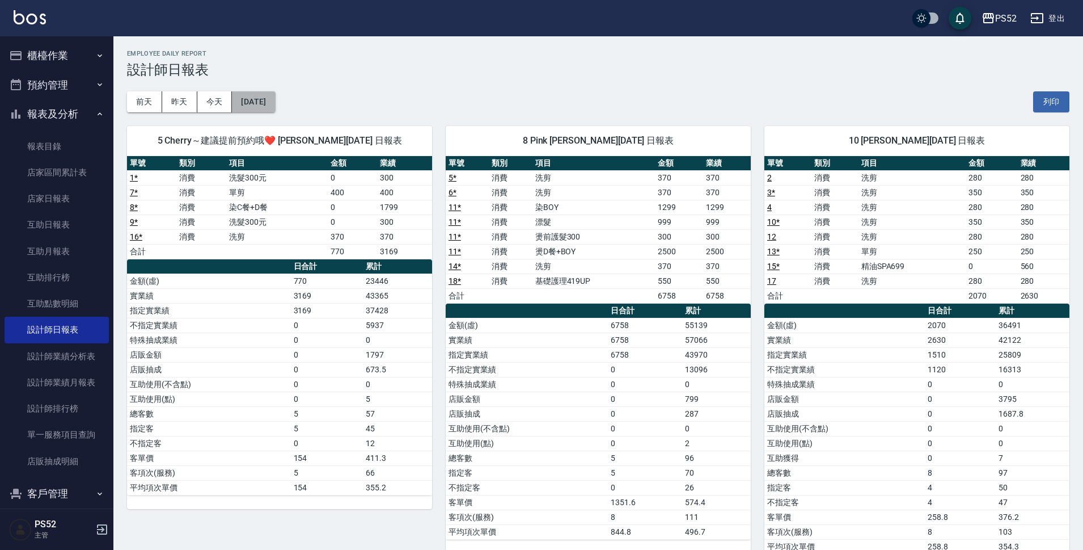
click at [275, 100] on button "[DATE]" at bounding box center [253, 101] width 43 height 21
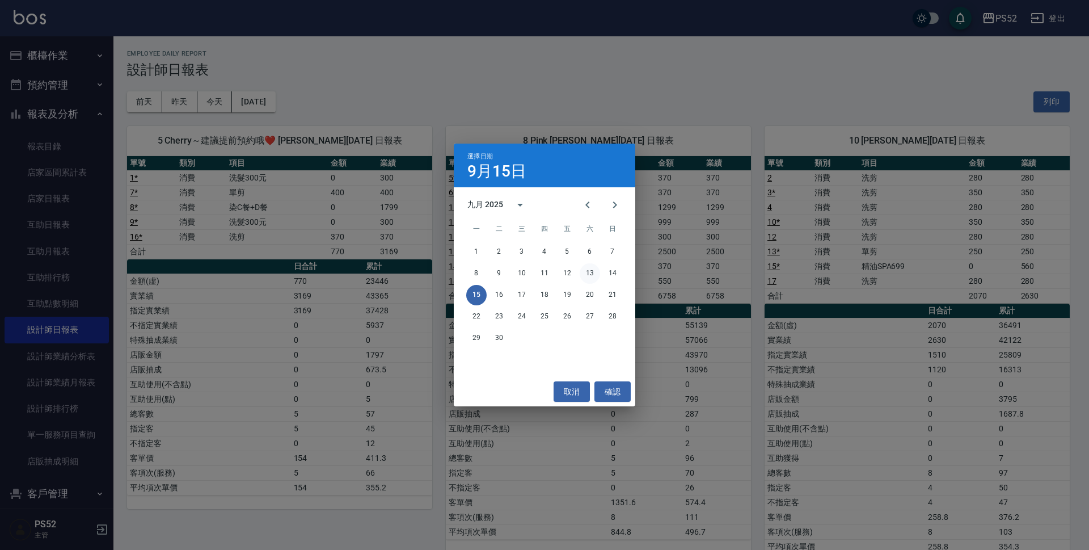
click at [593, 276] on button "13" at bounding box center [590, 273] width 20 height 20
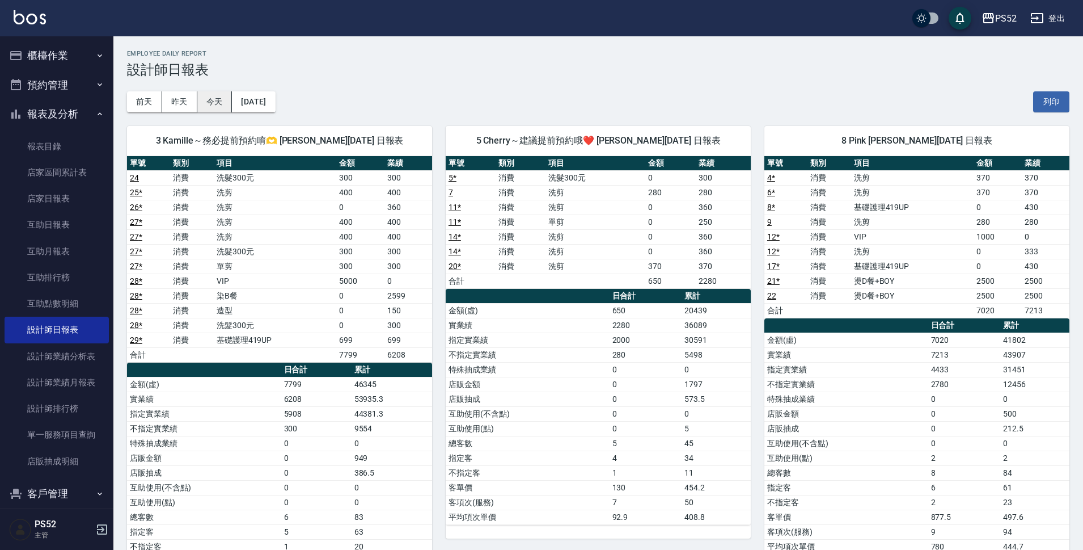
click at [216, 100] on button "今天" at bounding box center [214, 101] width 35 height 21
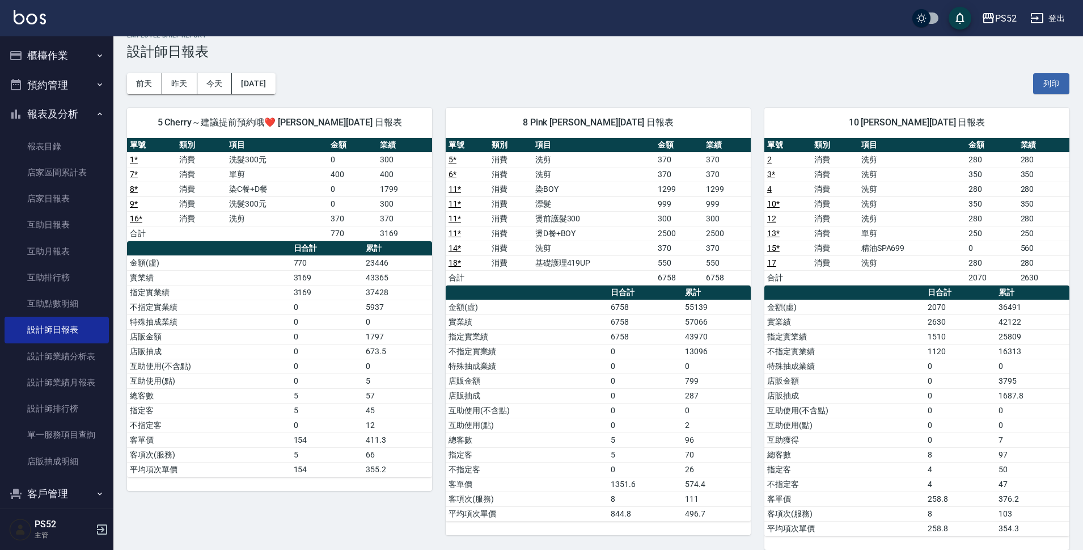
scroll to position [32, 0]
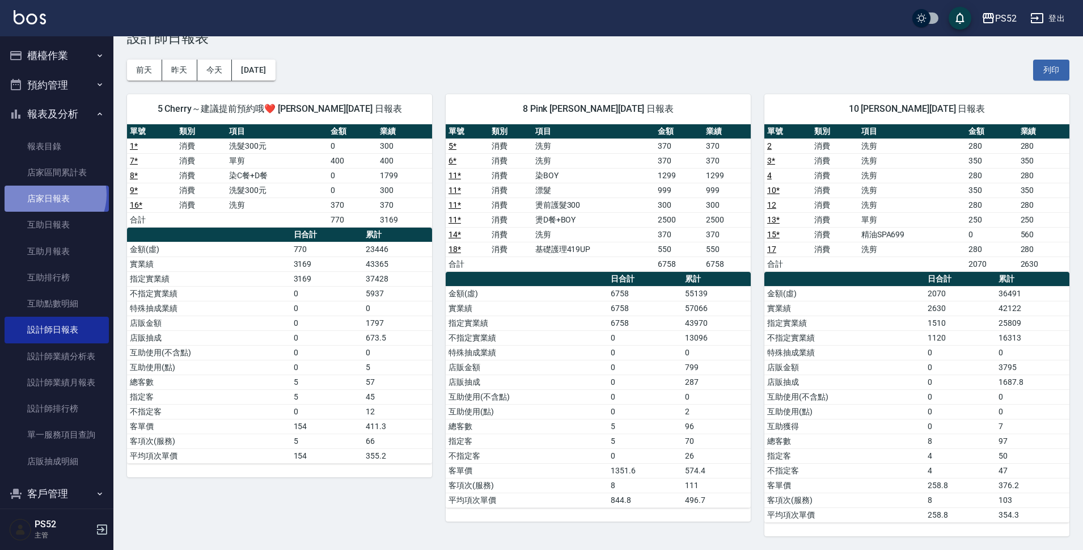
click at [49, 195] on link "店家日報表" at bounding box center [57, 198] width 104 height 26
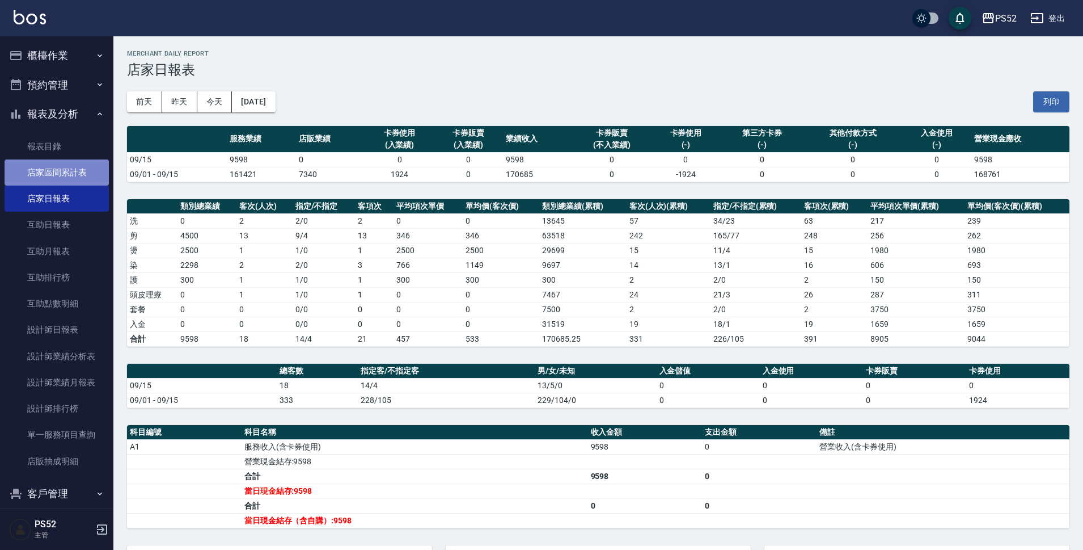
click at [70, 175] on link "店家區間累計表" at bounding box center [57, 172] width 104 height 26
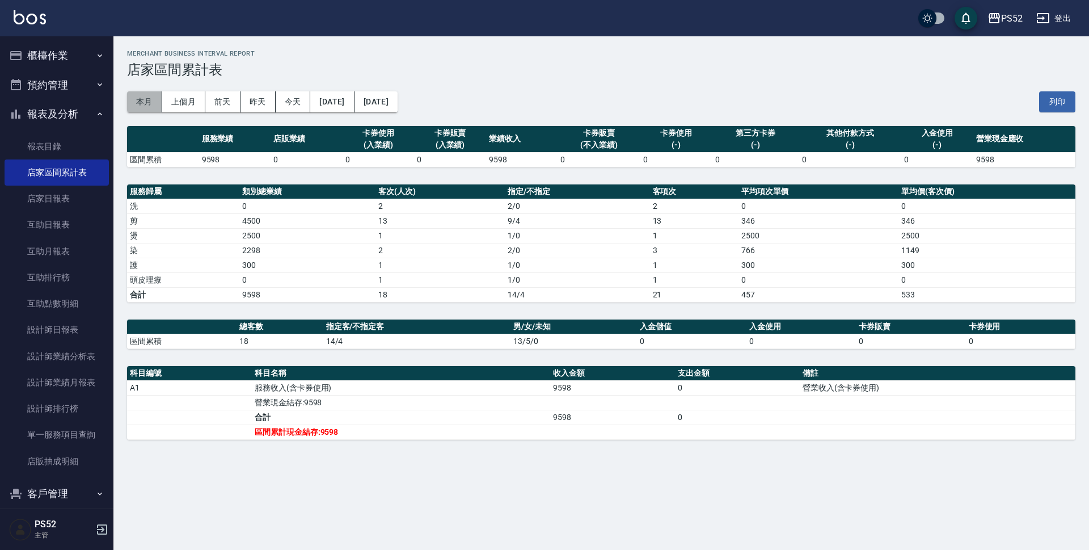
click at [149, 96] on button "本月" at bounding box center [144, 101] width 35 height 21
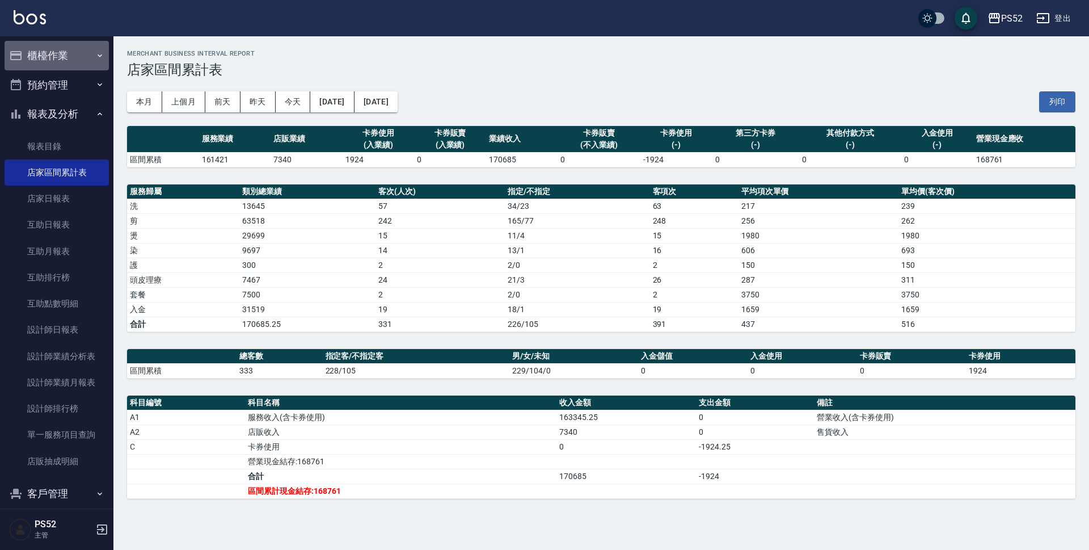
click at [71, 54] on button "櫃檯作業" at bounding box center [57, 55] width 104 height 29
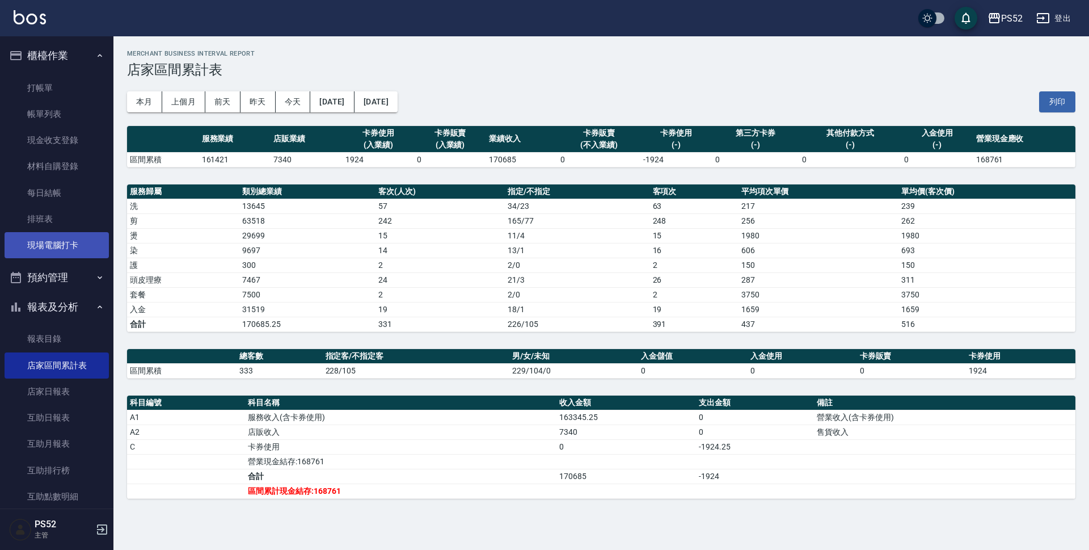
click at [80, 250] on link "現場電腦打卡" at bounding box center [57, 245] width 104 height 26
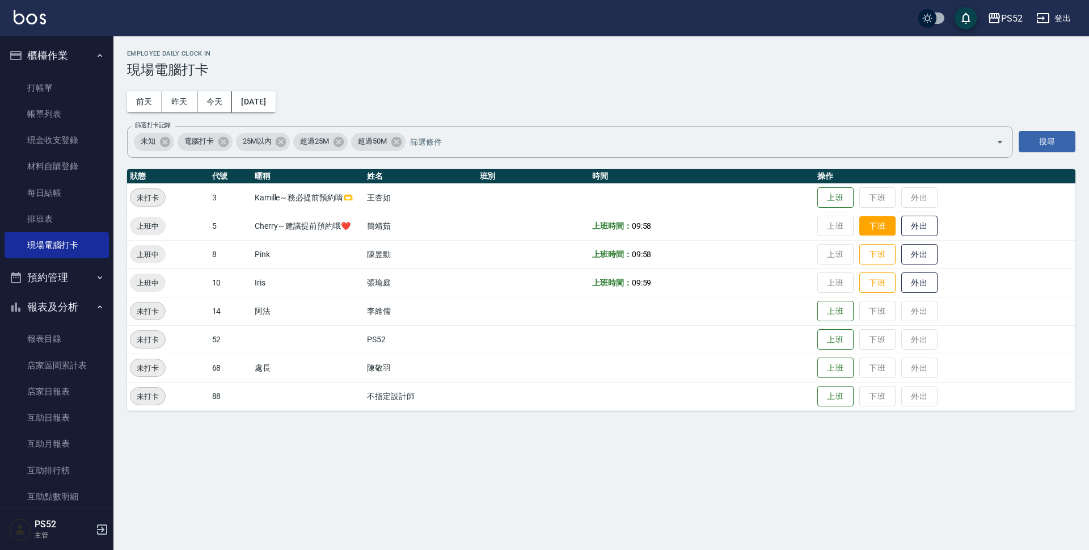
click at [888, 227] on button "下班" at bounding box center [877, 226] width 36 height 20
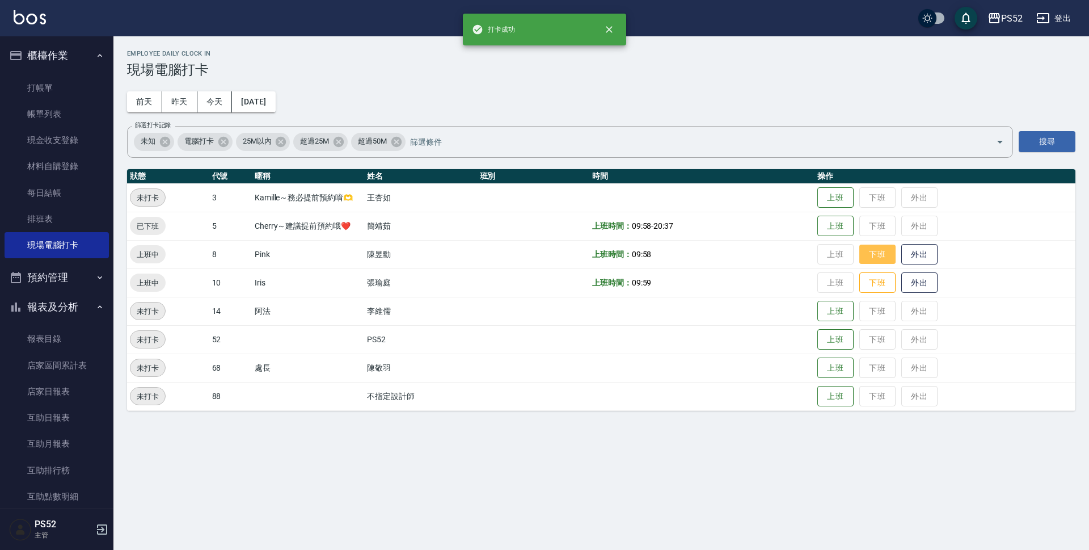
click at [887, 257] on button "下班" at bounding box center [877, 254] width 36 height 20
click at [884, 288] on button "下班" at bounding box center [877, 283] width 36 height 20
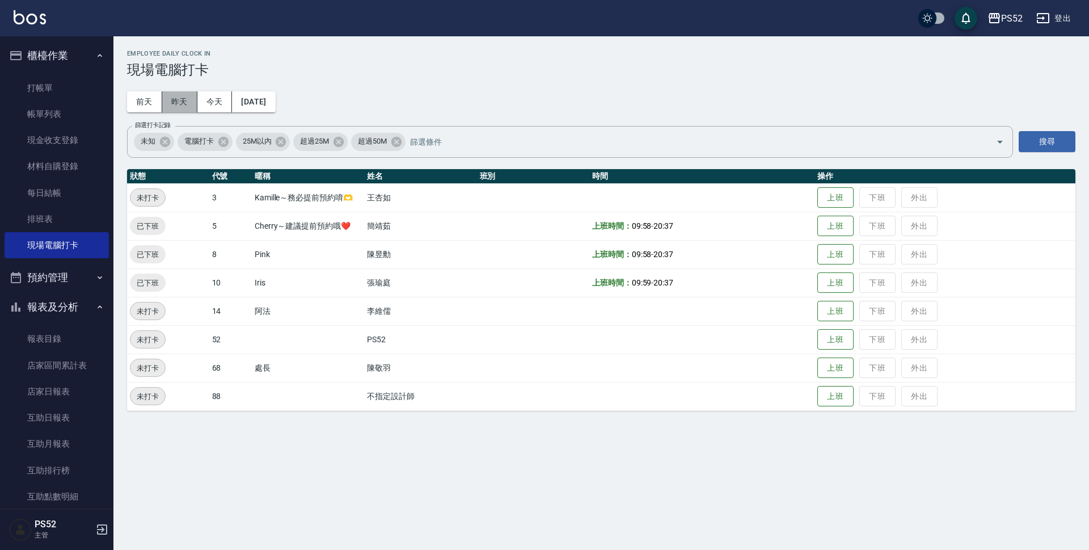
click at [181, 98] on button "昨天" at bounding box center [179, 101] width 35 height 21
